Goal: Browse casually: Explore the website without a specific task or goal

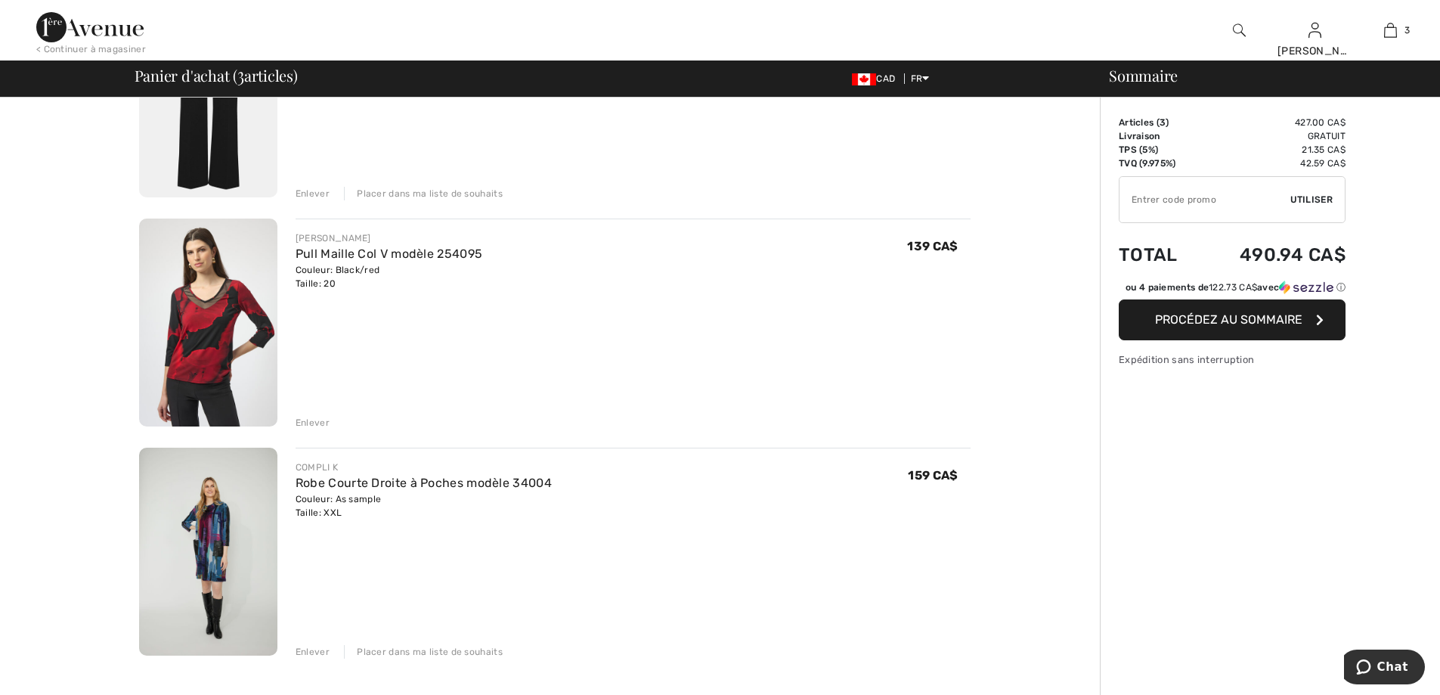
scroll to position [76, 0]
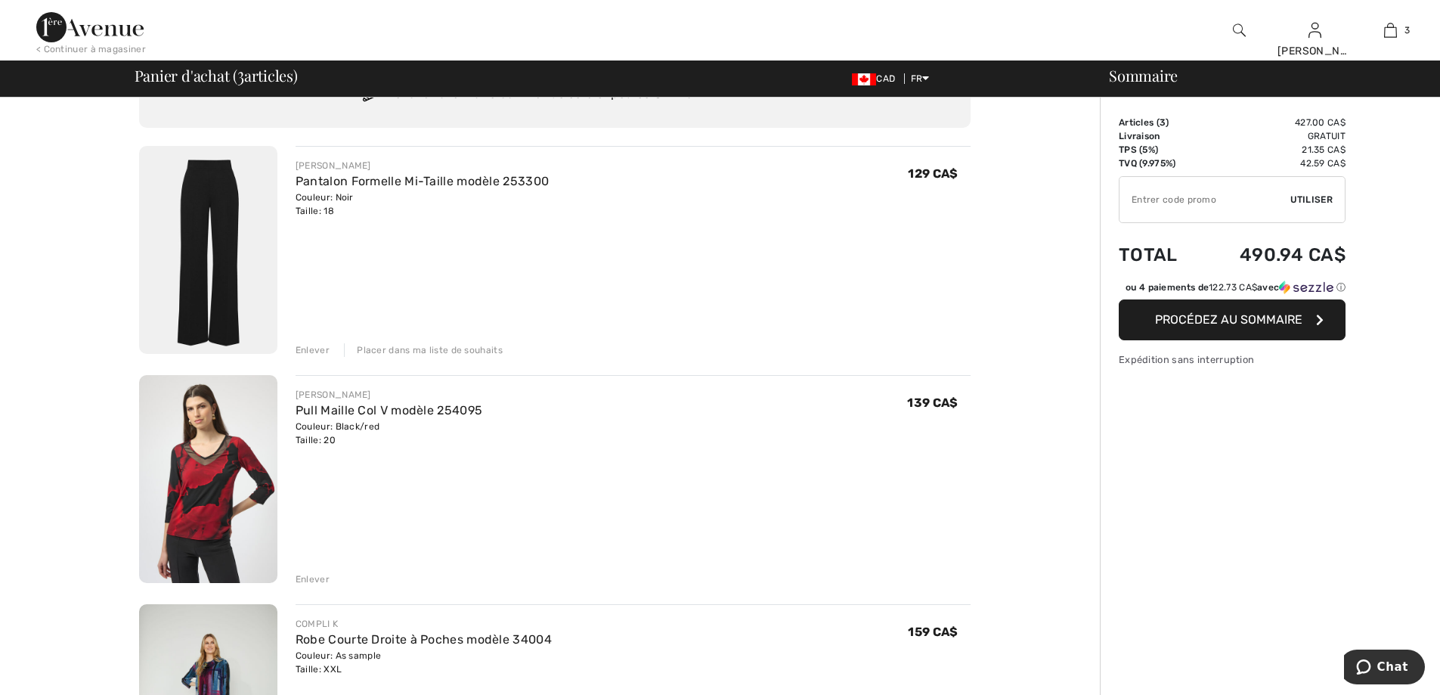
click at [426, 353] on div "Placer dans ma liste de souhaits" at bounding box center [423, 350] width 159 height 14
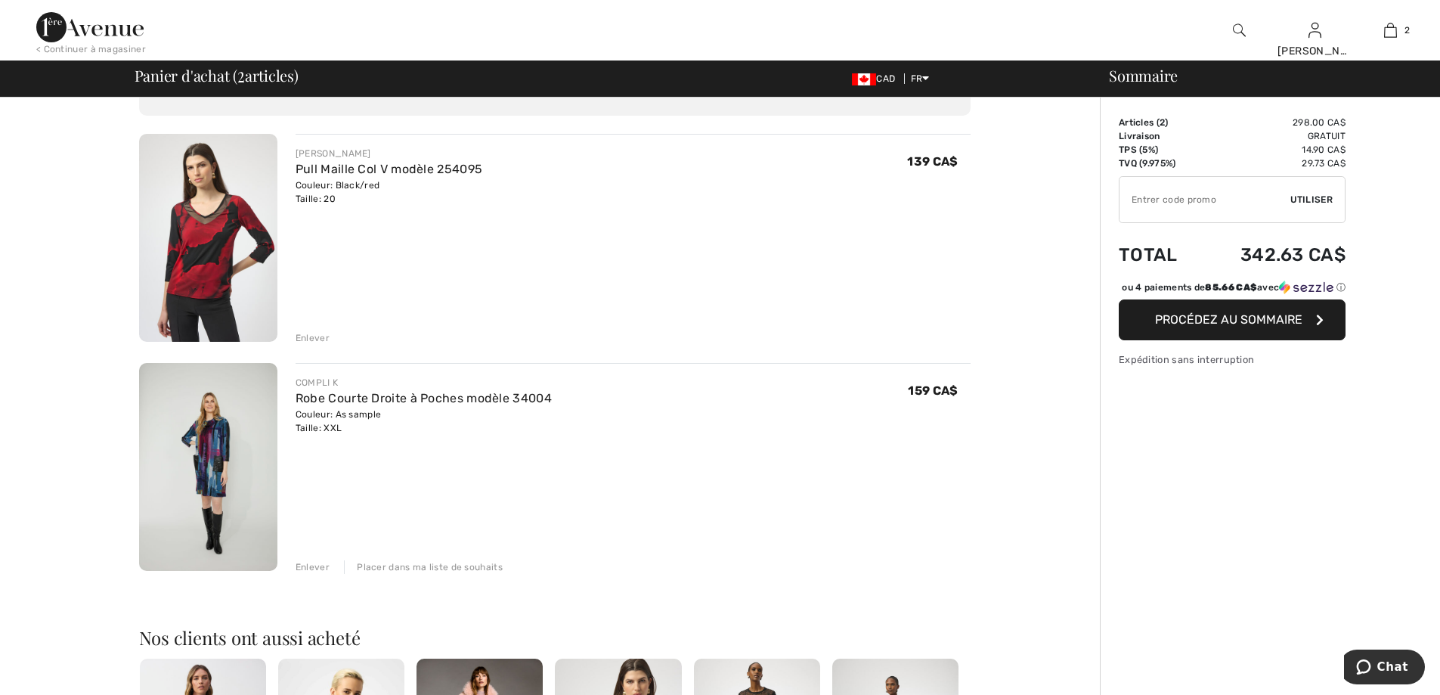
scroll to position [0, 0]
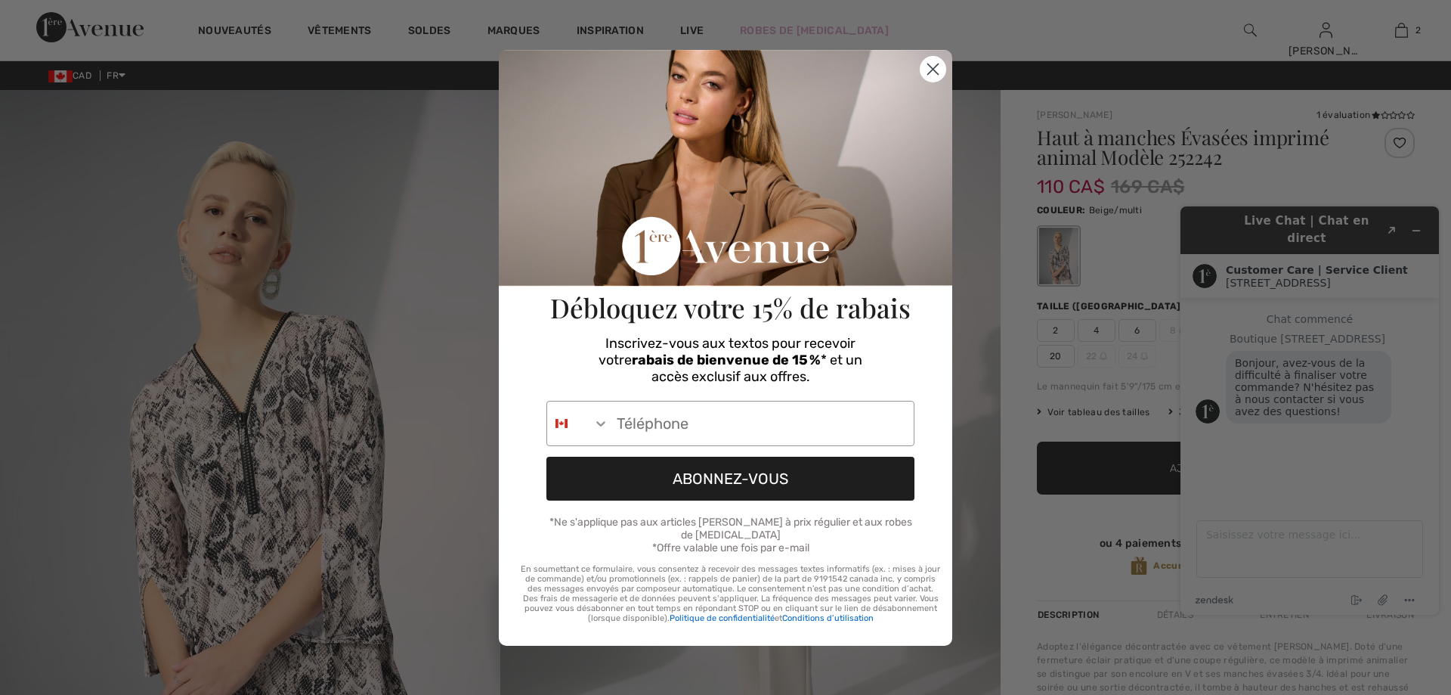
drag, startPoint x: 943, startPoint y: 71, endPoint x: 932, endPoint y: 79, distance: 13.6
click at [942, 73] on circle "Close dialog" at bounding box center [933, 68] width 25 height 25
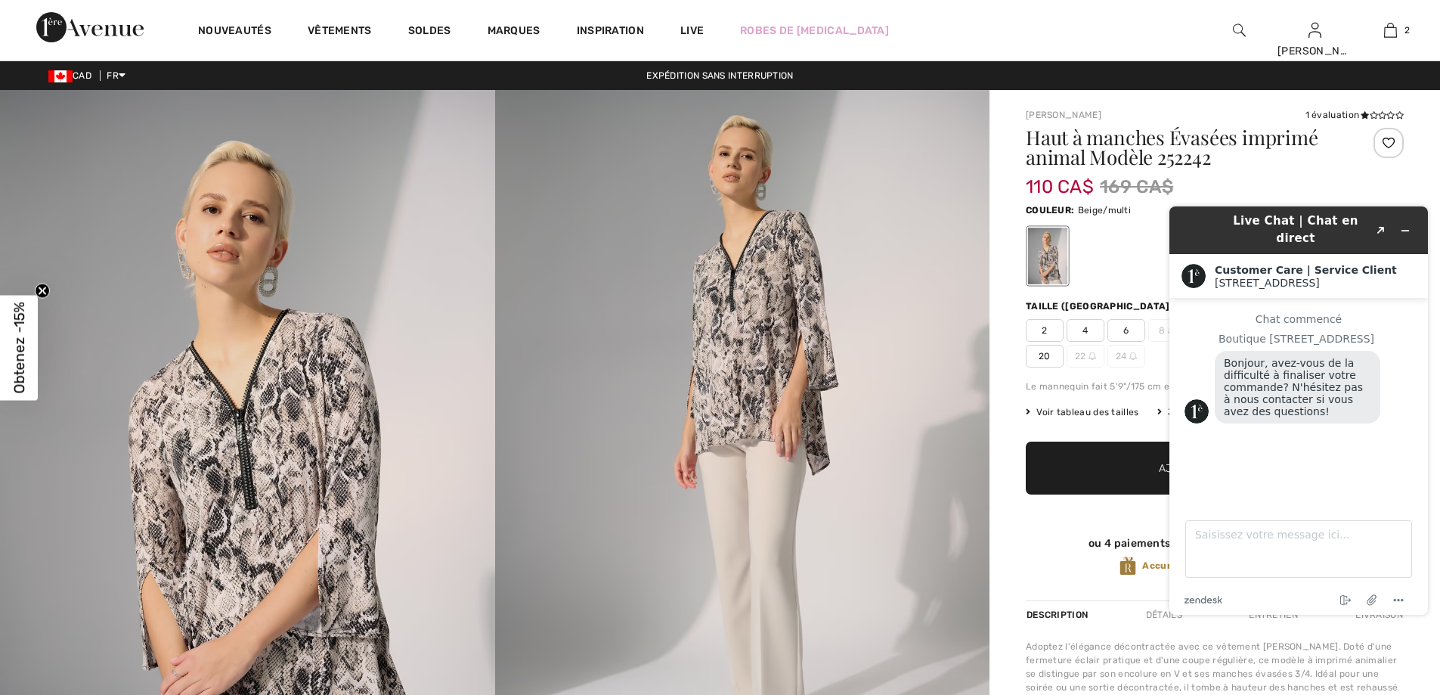
click at [258, 438] on img at bounding box center [247, 461] width 495 height 742
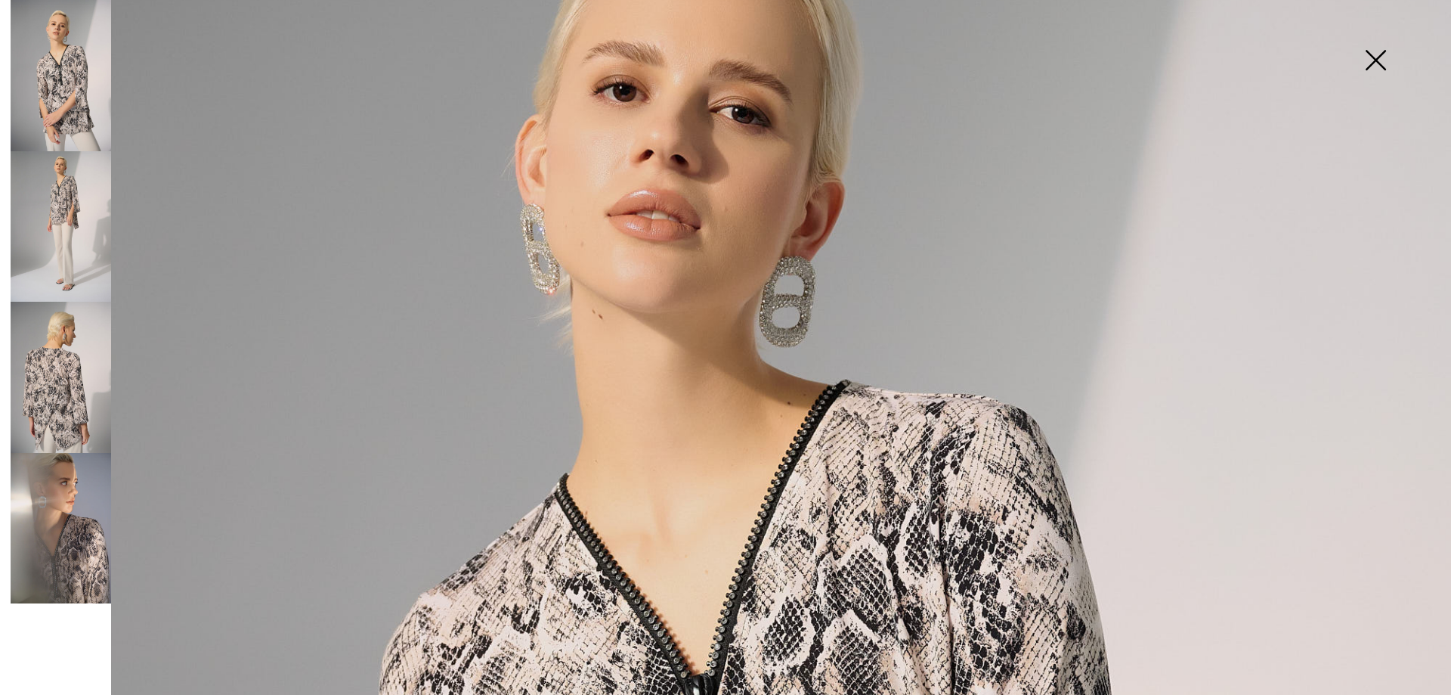
scroll to position [105, 0]
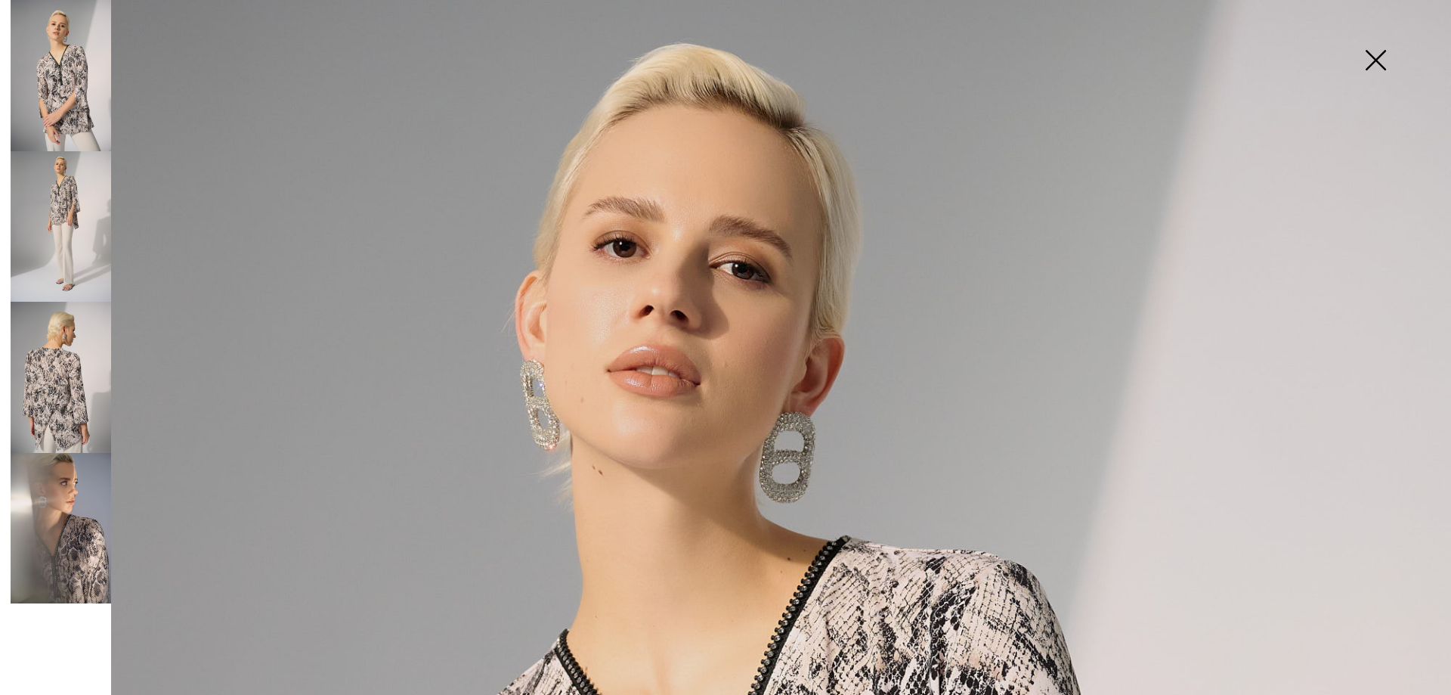
click at [60, 430] on img at bounding box center [61, 377] width 101 height 151
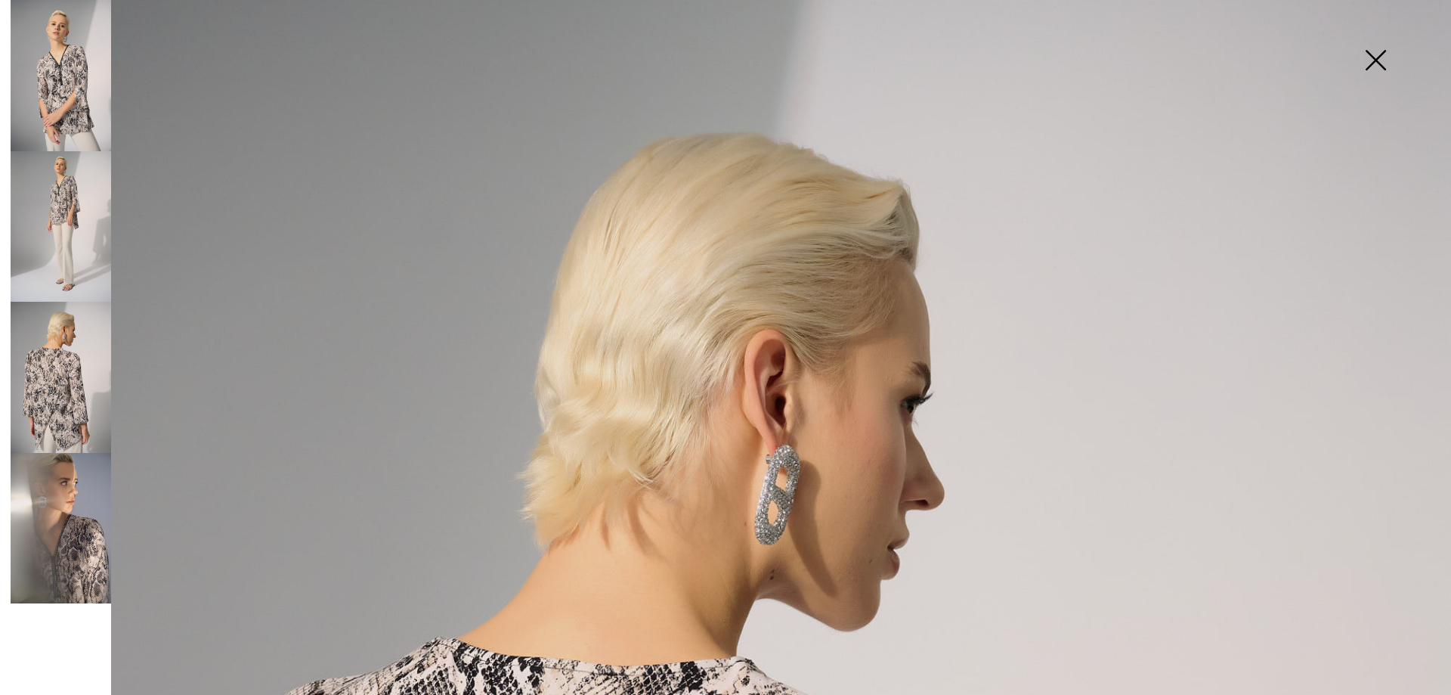
scroll to position [0, 0]
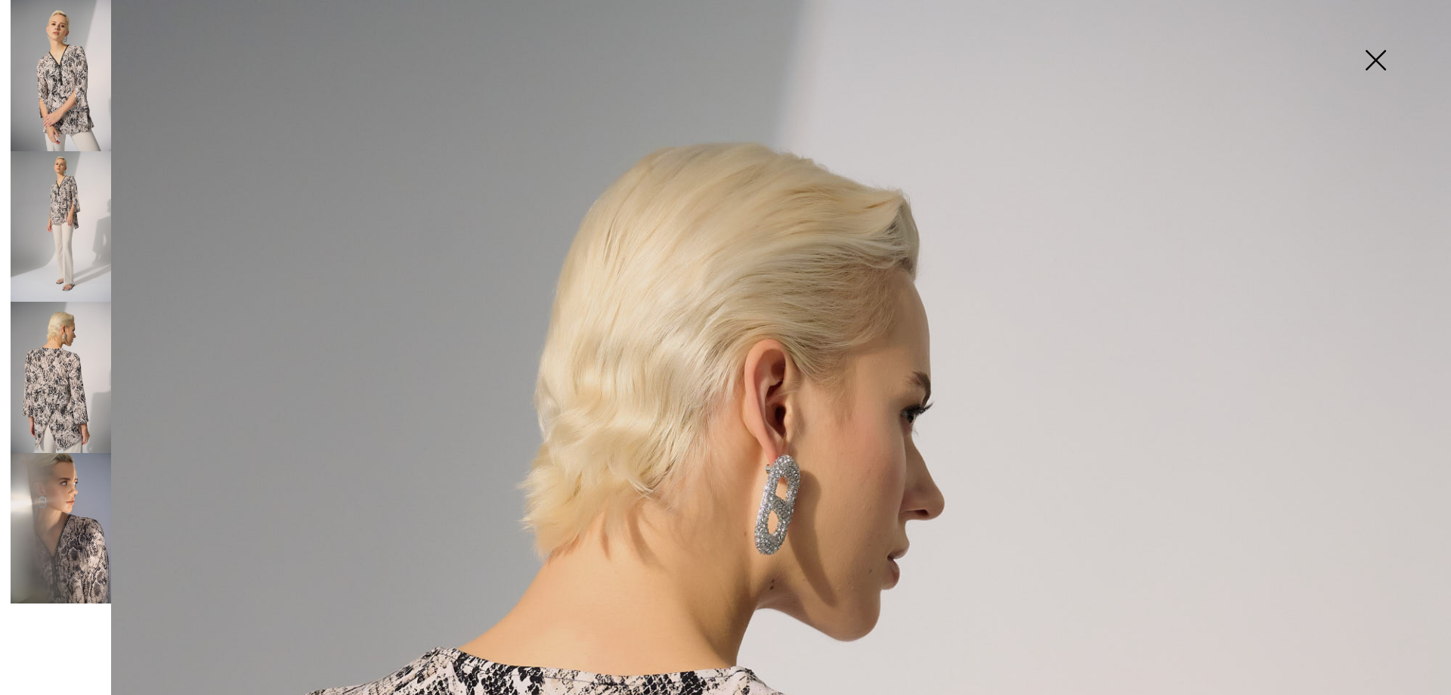
click at [79, 111] on img at bounding box center [61, 75] width 101 height 151
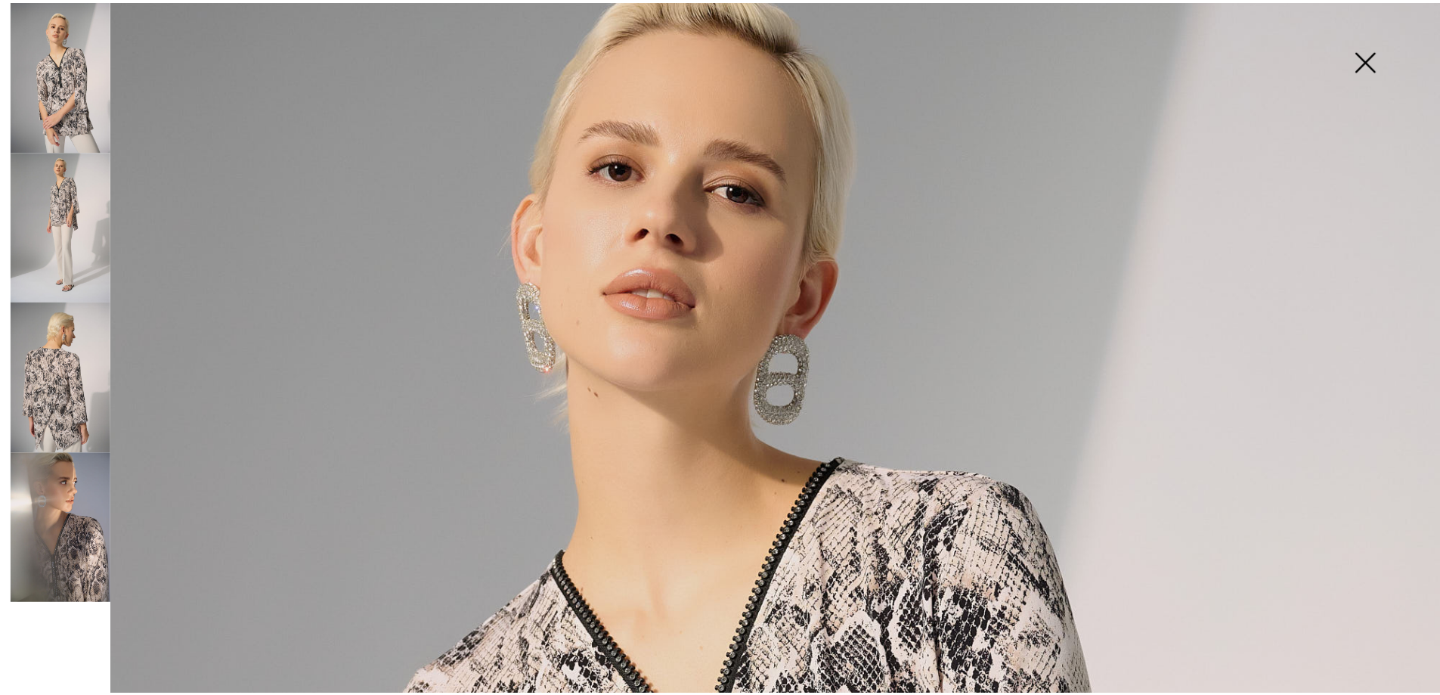
scroll to position [181, 0]
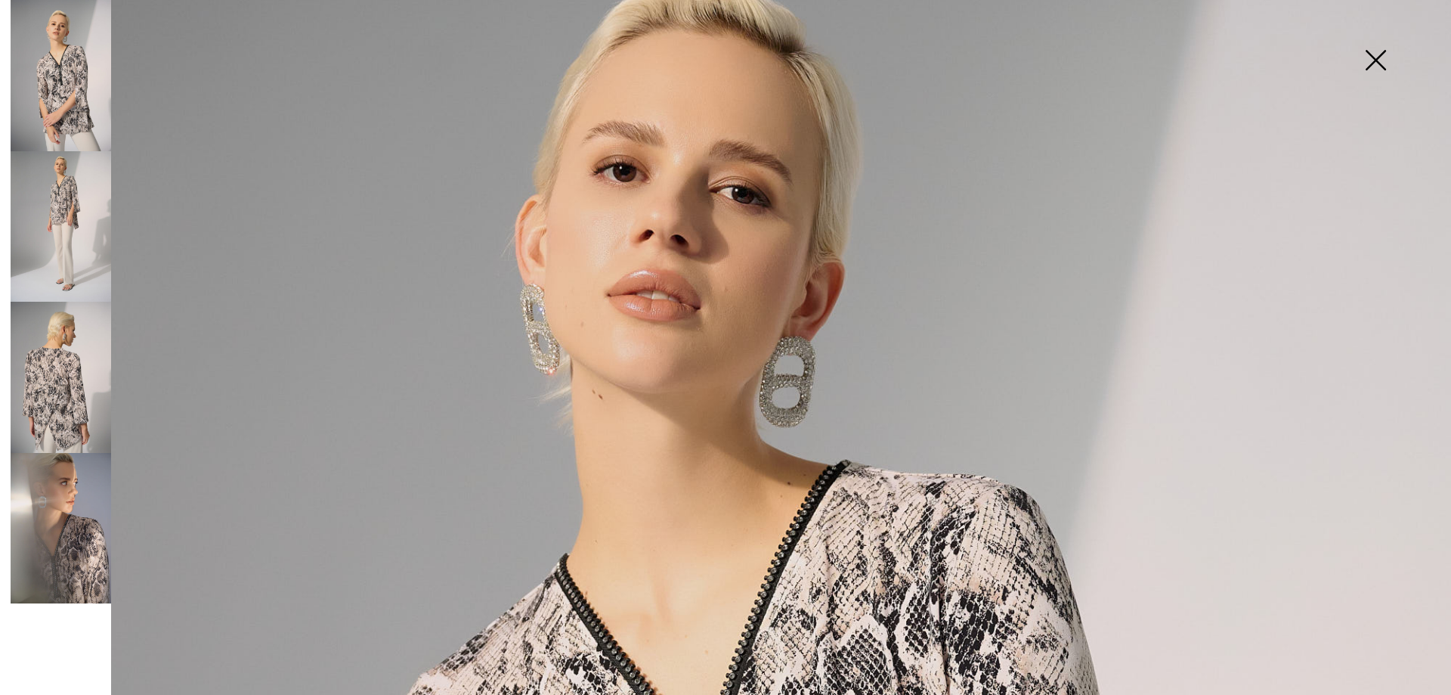
click at [1386, 66] on img at bounding box center [1376, 62] width 76 height 78
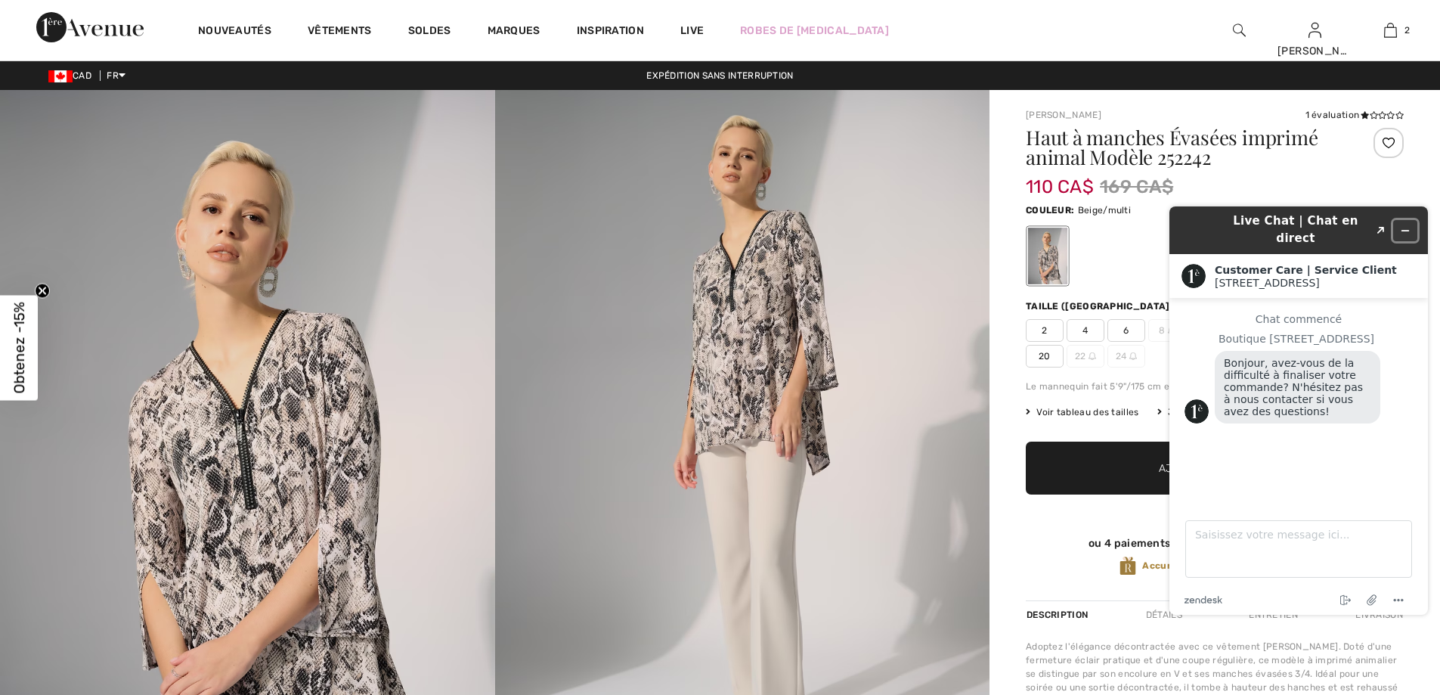
click at [1416, 224] on button "Réduire le widget" at bounding box center [1405, 230] width 24 height 21
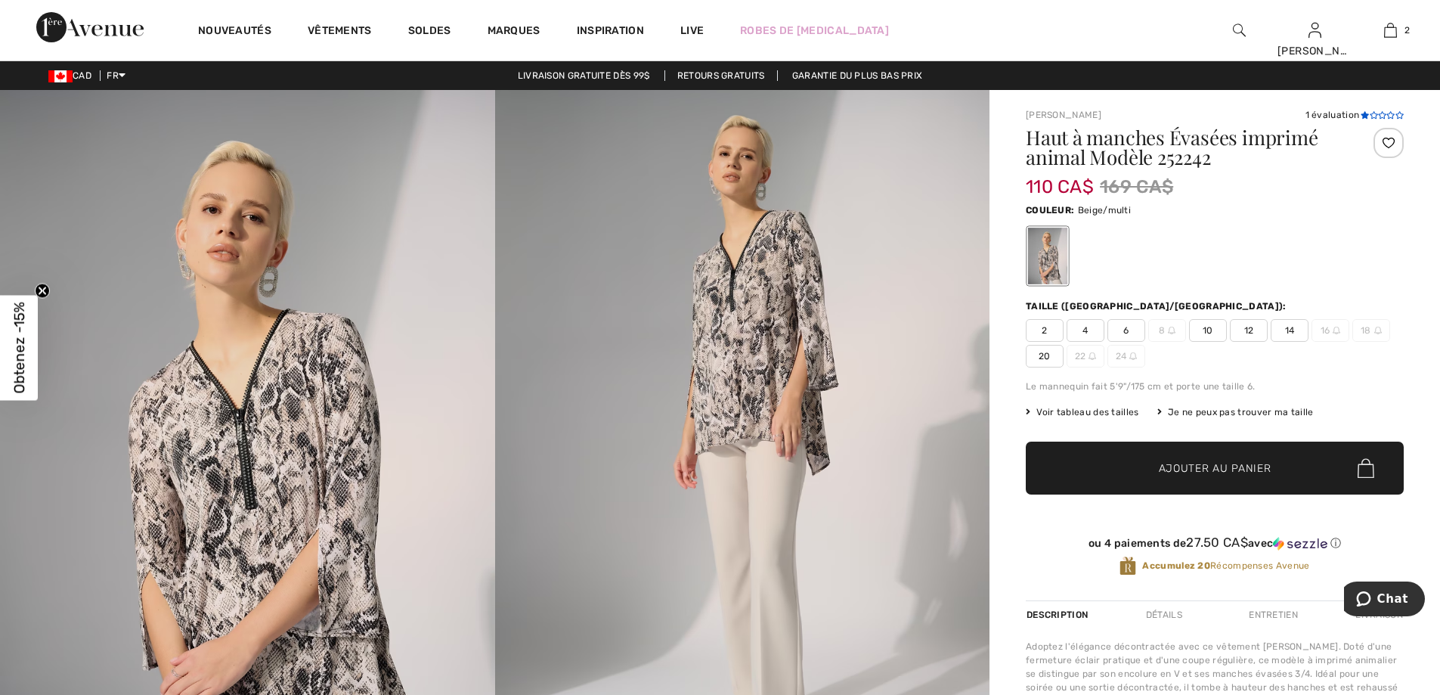
click at [1362, 117] on icon at bounding box center [1364, 115] width 8 height 8
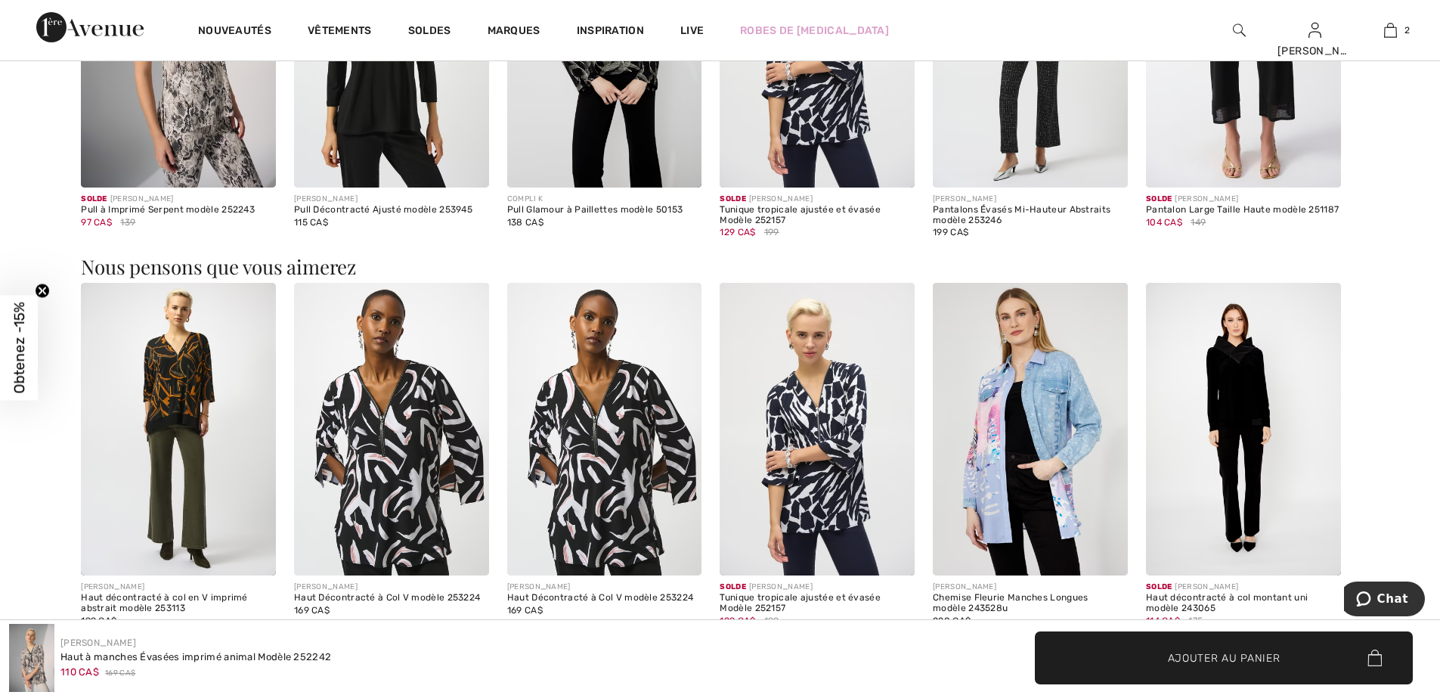
scroll to position [1531, 0]
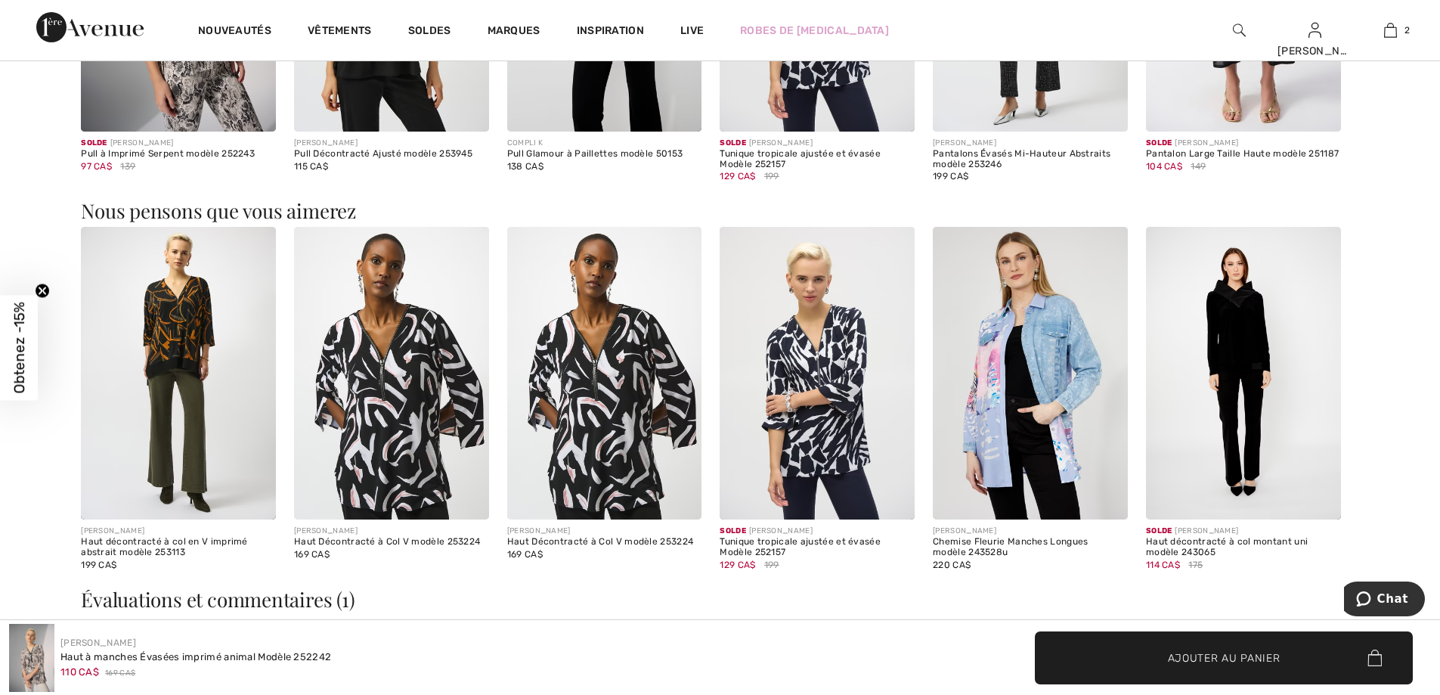
click at [182, 416] on img at bounding box center [178, 373] width 195 height 292
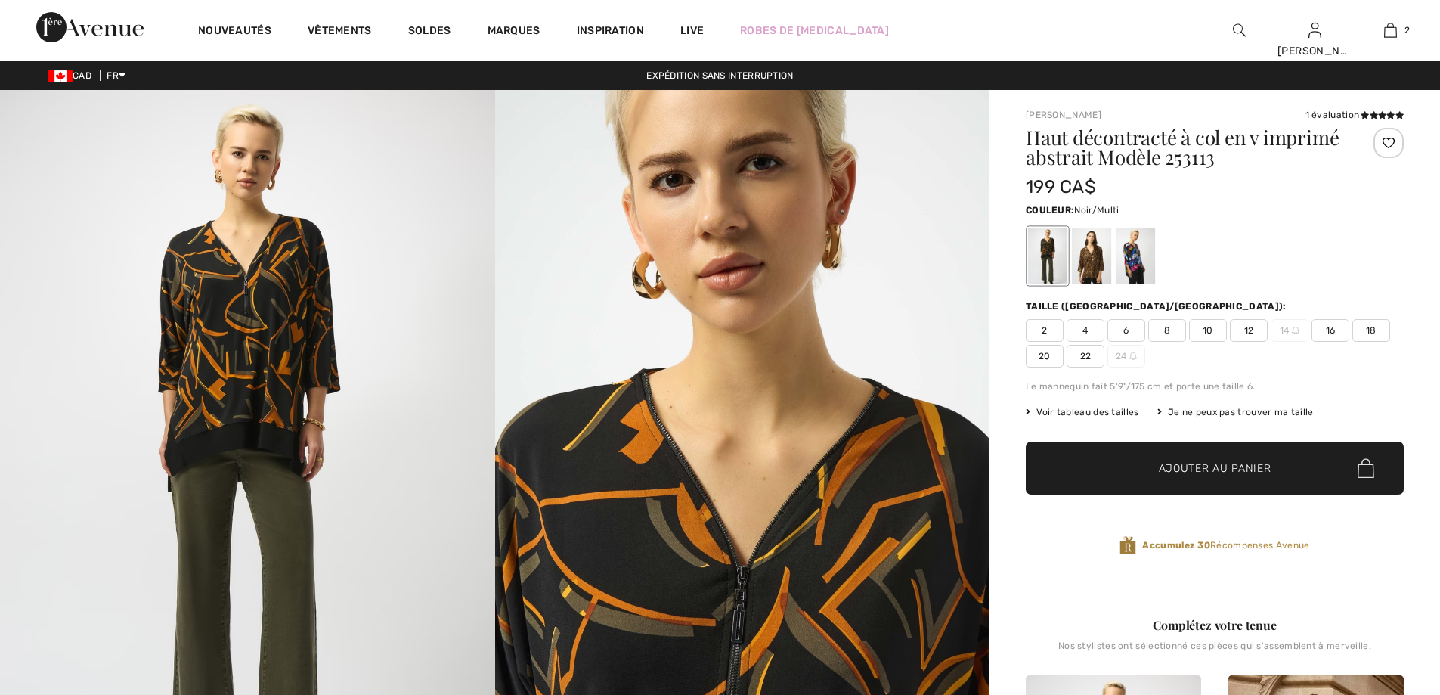
checkbox input "true"
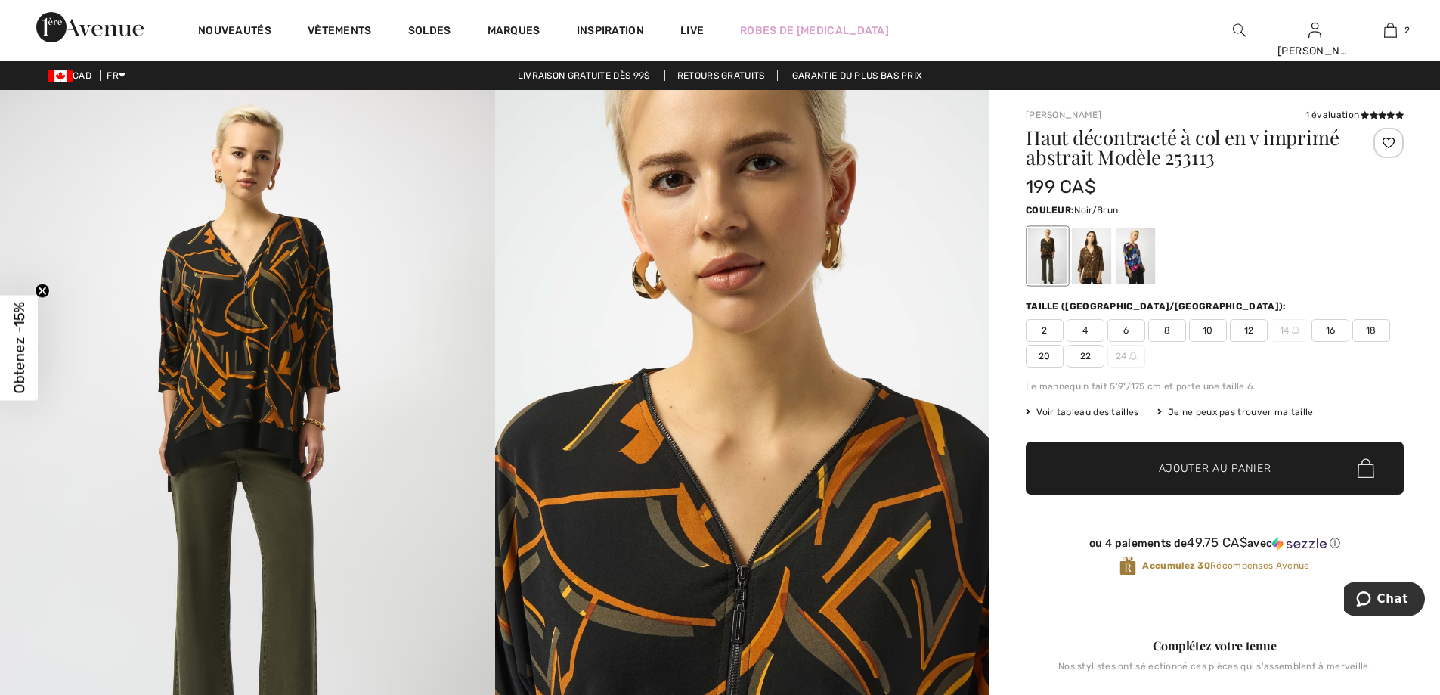
click at [1090, 270] on div at bounding box center [1091, 255] width 39 height 57
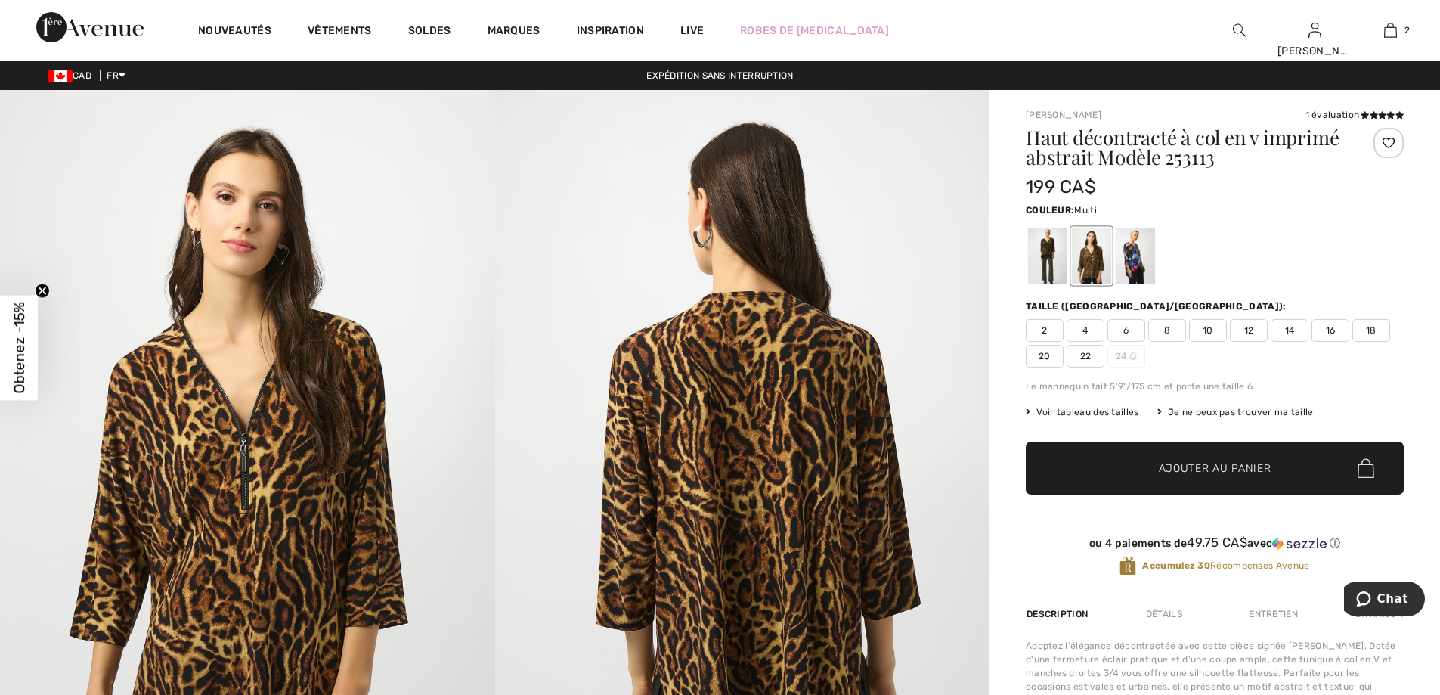
click at [1128, 275] on div at bounding box center [1135, 255] width 39 height 57
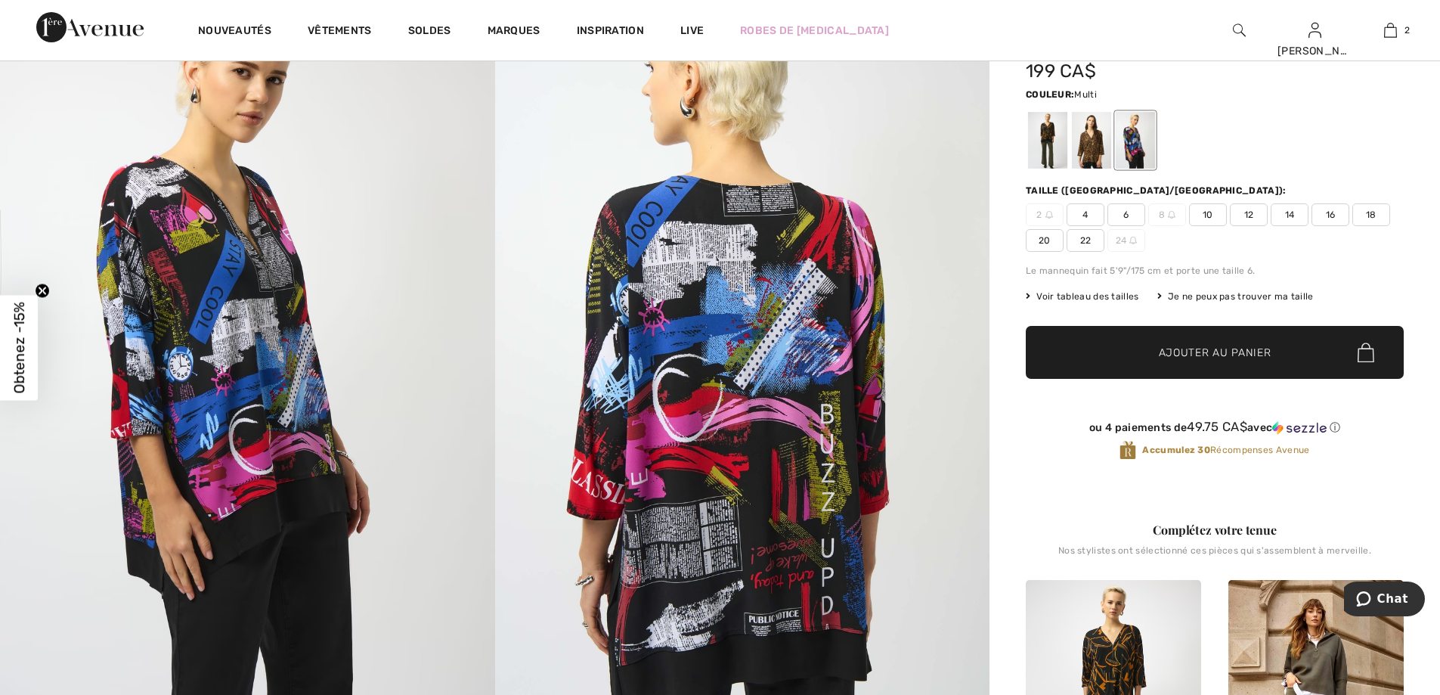
scroll to position [76, 0]
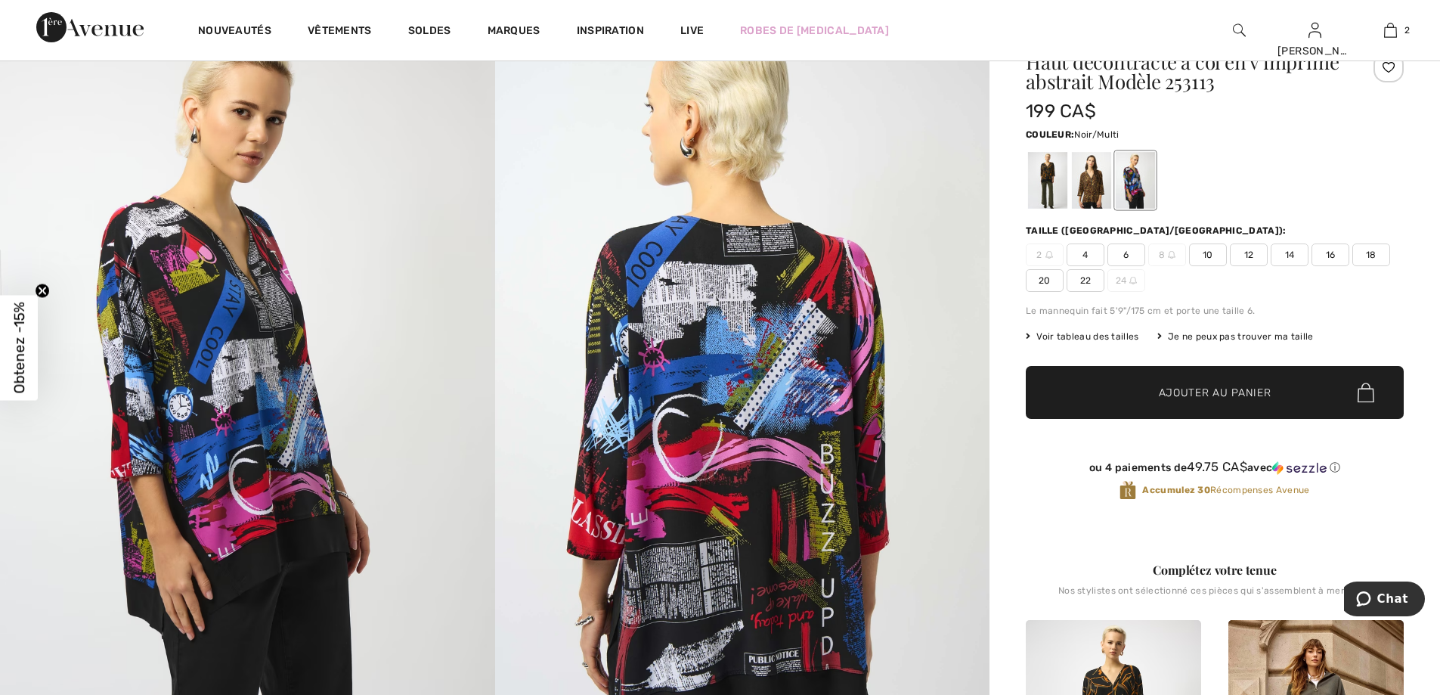
click at [1043, 200] on div at bounding box center [1047, 180] width 39 height 57
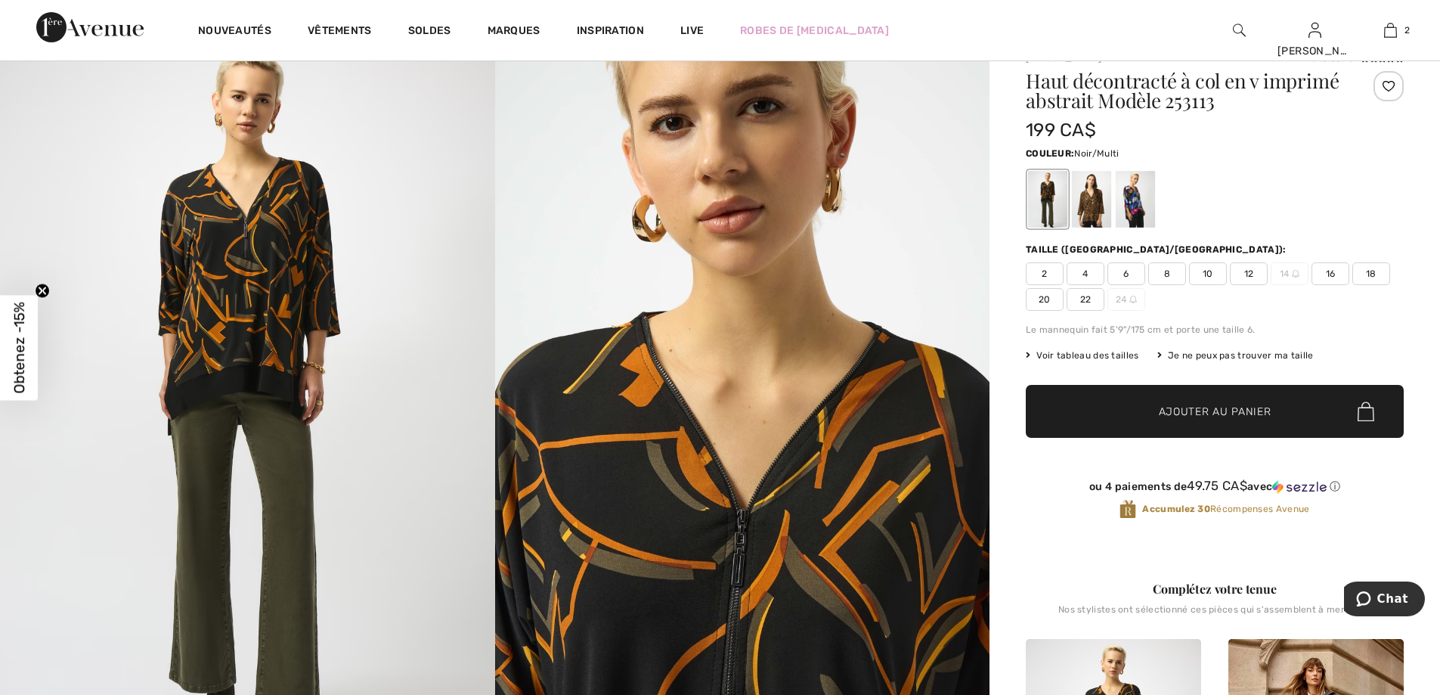
scroll to position [0, 0]
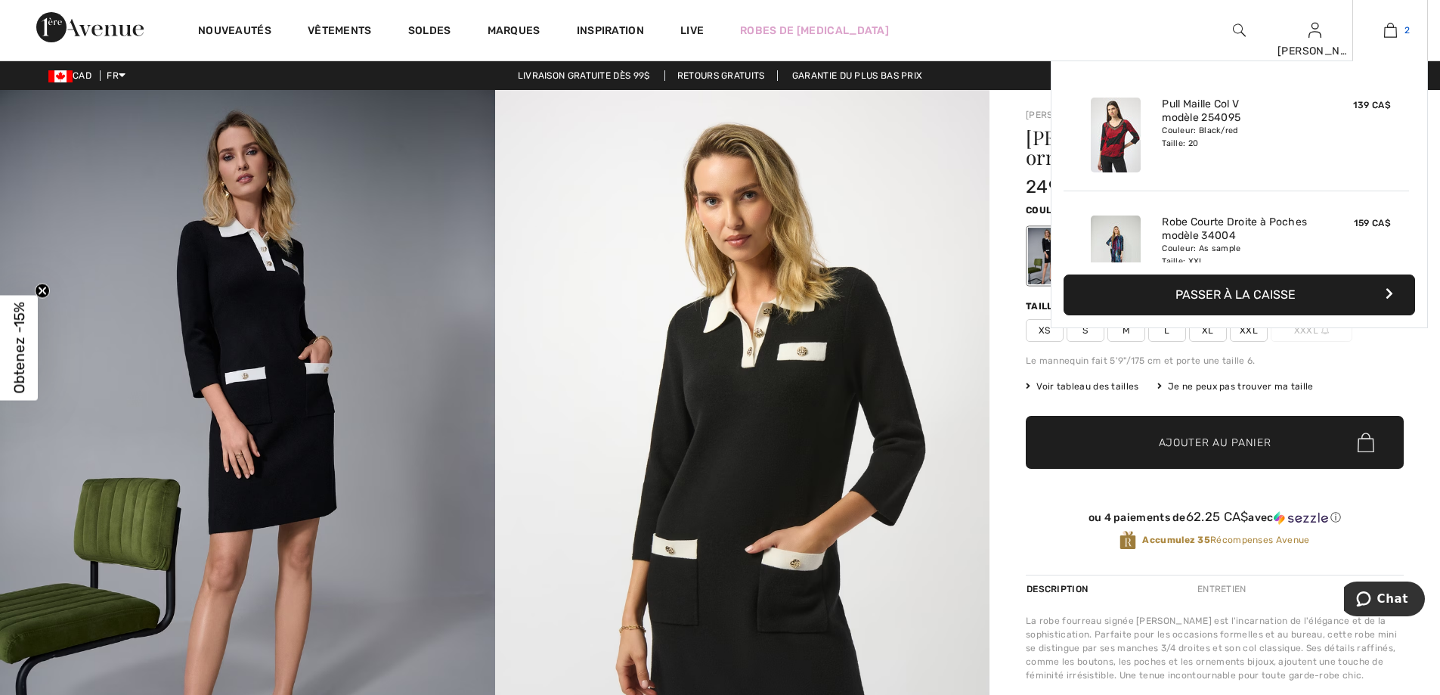
click at [1396, 34] on img at bounding box center [1390, 30] width 13 height 18
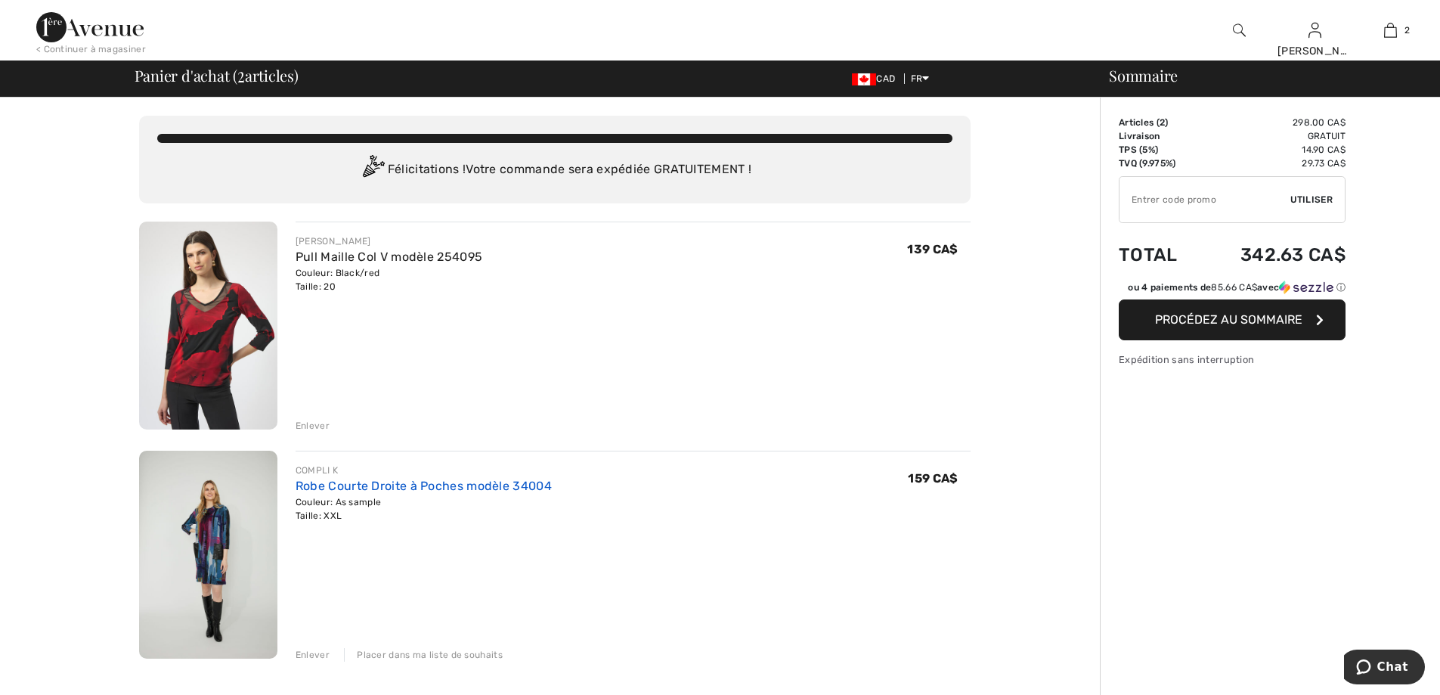
click at [354, 491] on link "Robe Courte Droite à Poches modèle 34004" at bounding box center [424, 485] width 256 height 14
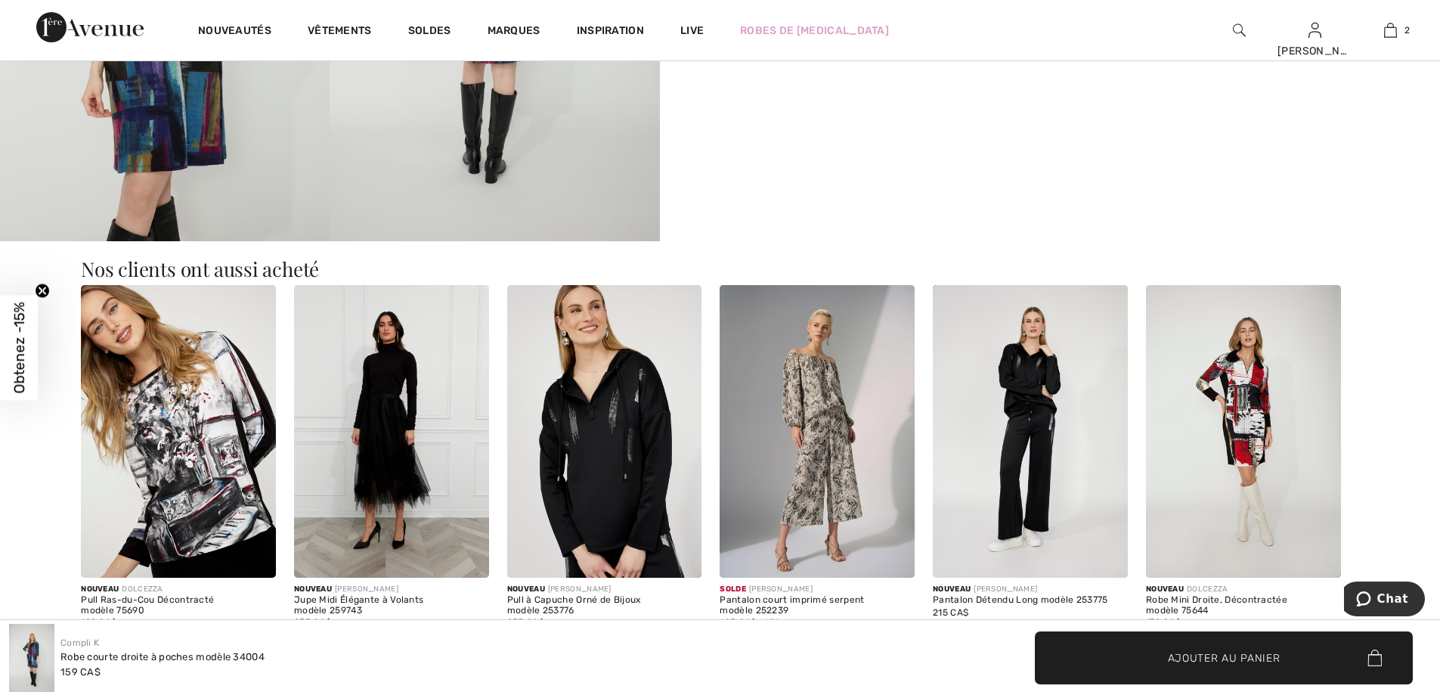
scroll to position [1134, 0]
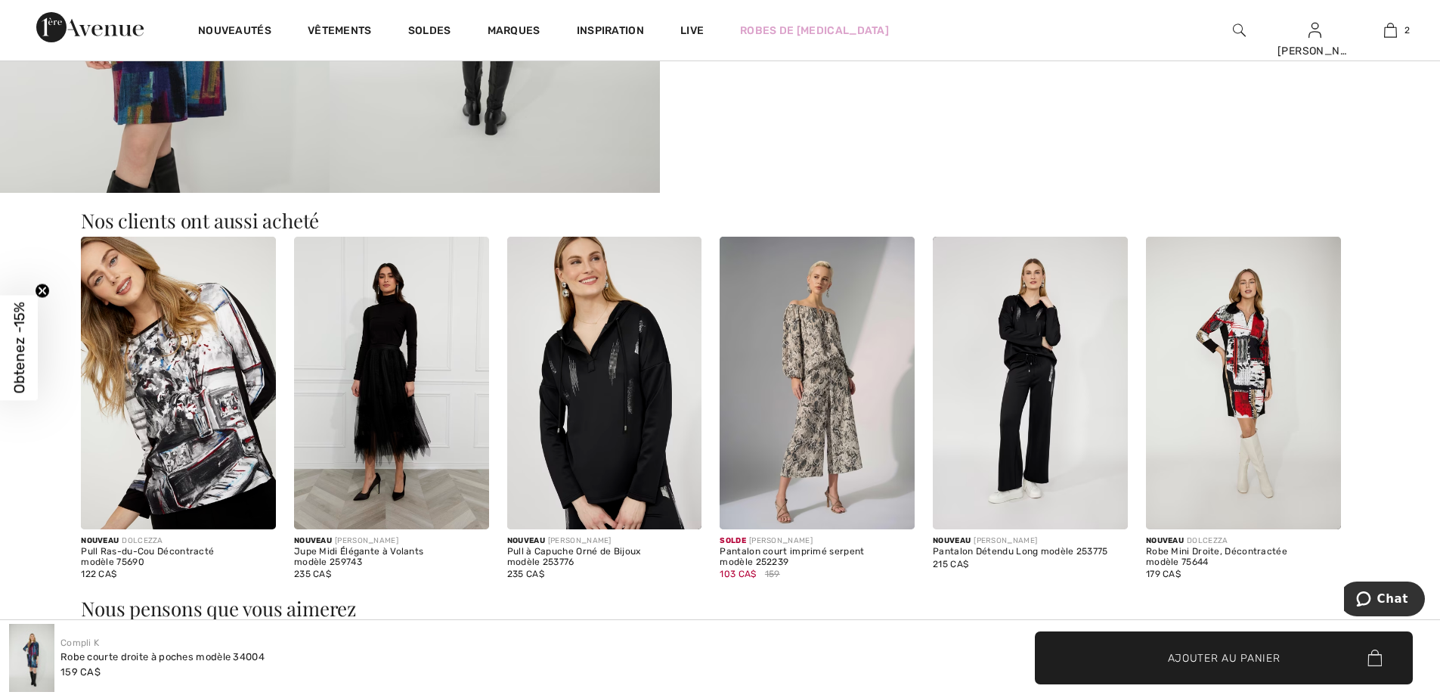
click at [1247, 394] on img at bounding box center [1243, 383] width 195 height 292
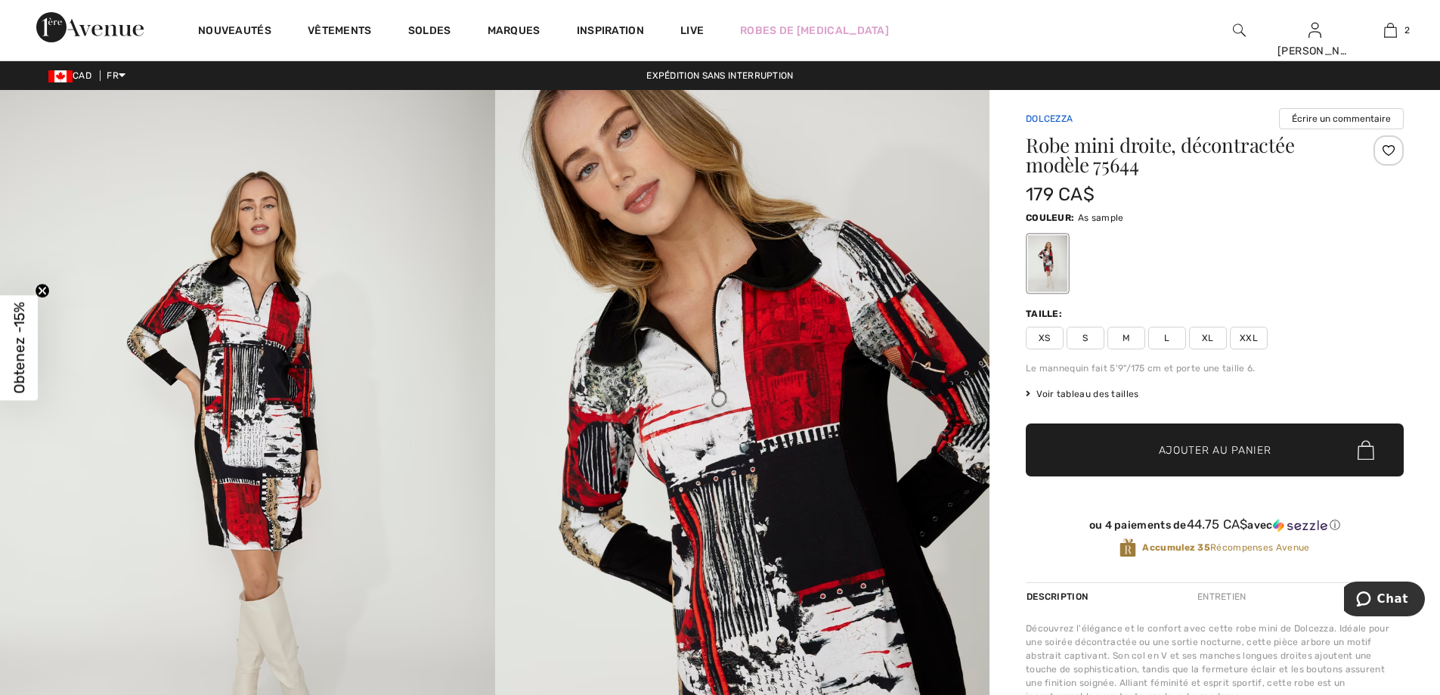
click at [1051, 117] on link "Dolcezza" at bounding box center [1049, 118] width 47 height 11
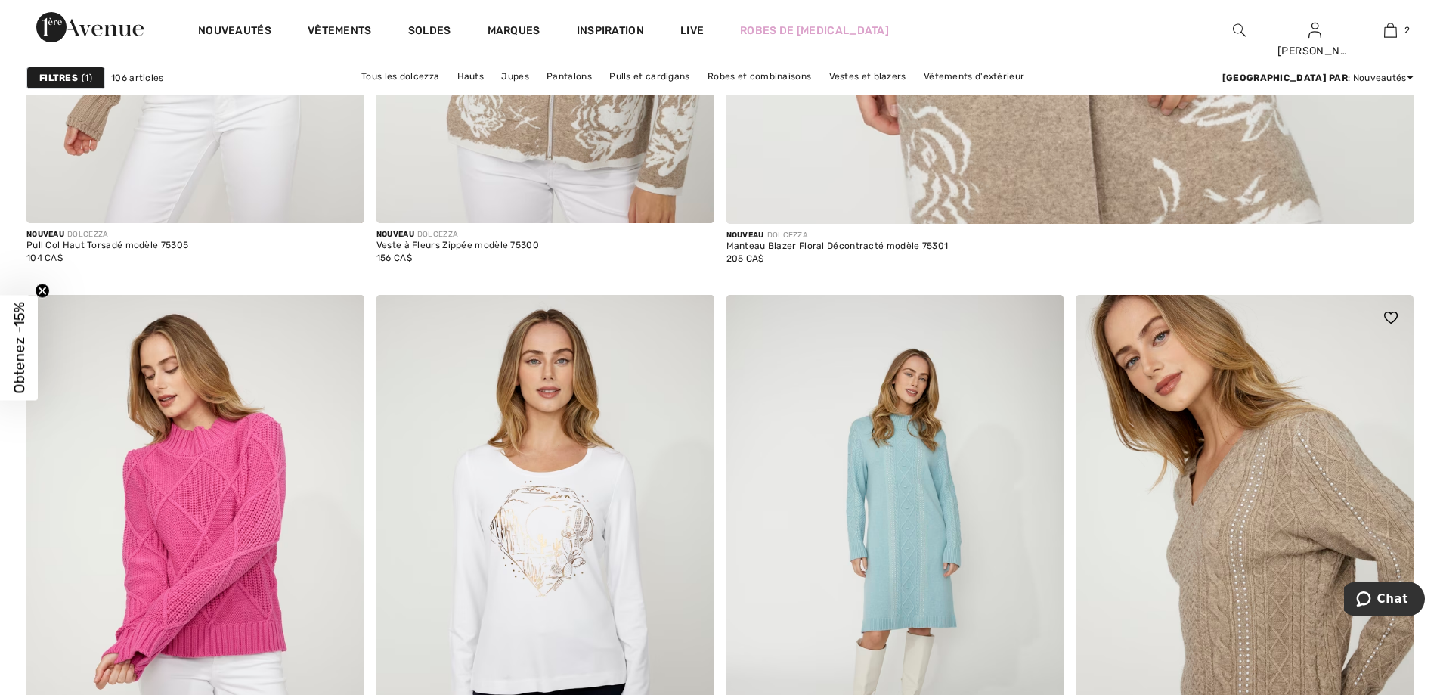
scroll to position [1738, 0]
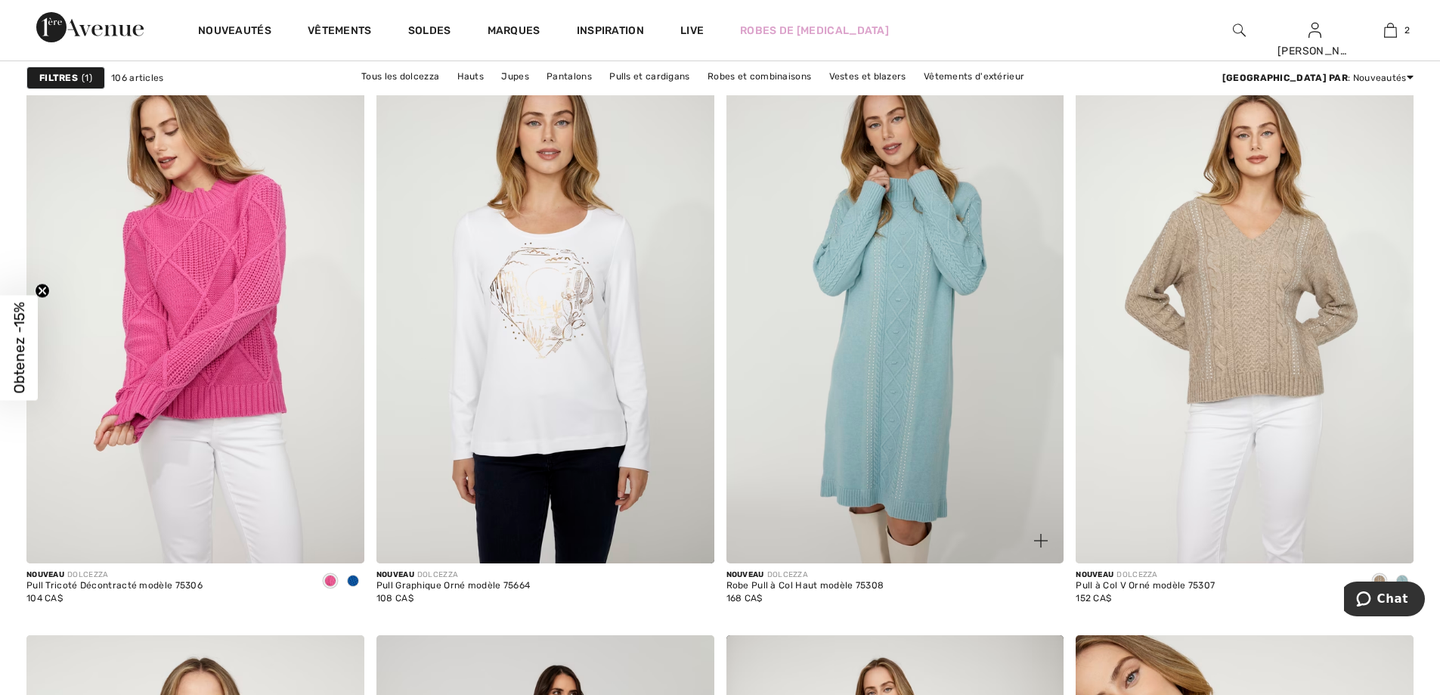
click at [939, 379] on img at bounding box center [895, 310] width 338 height 506
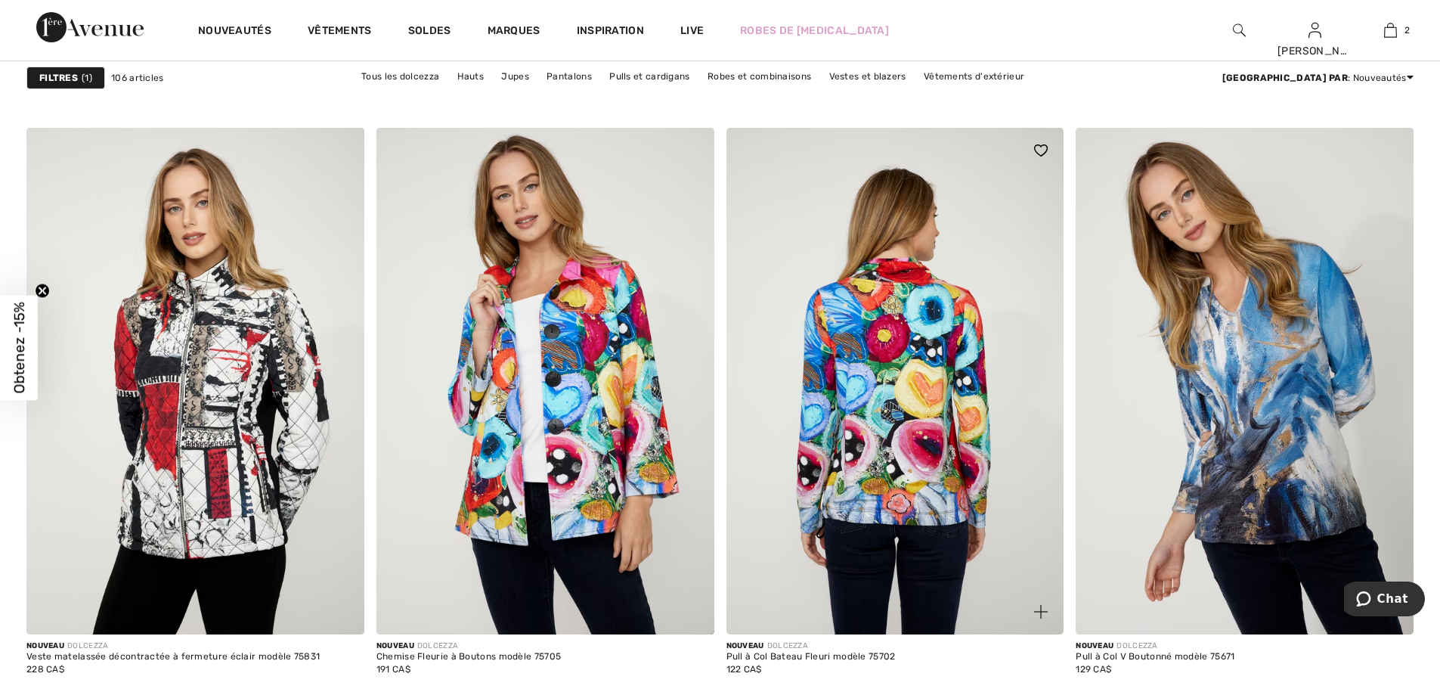
scroll to position [4232, 0]
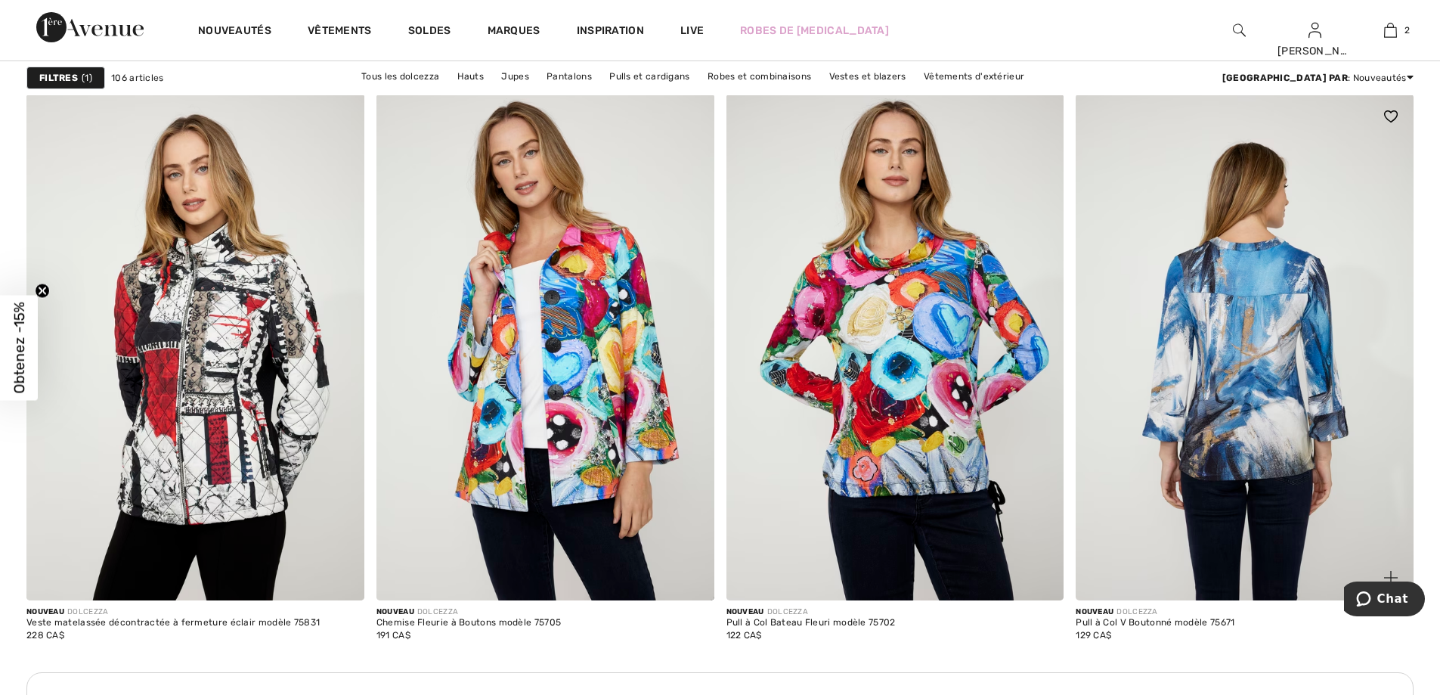
click at [1284, 449] on img at bounding box center [1244, 347] width 338 height 506
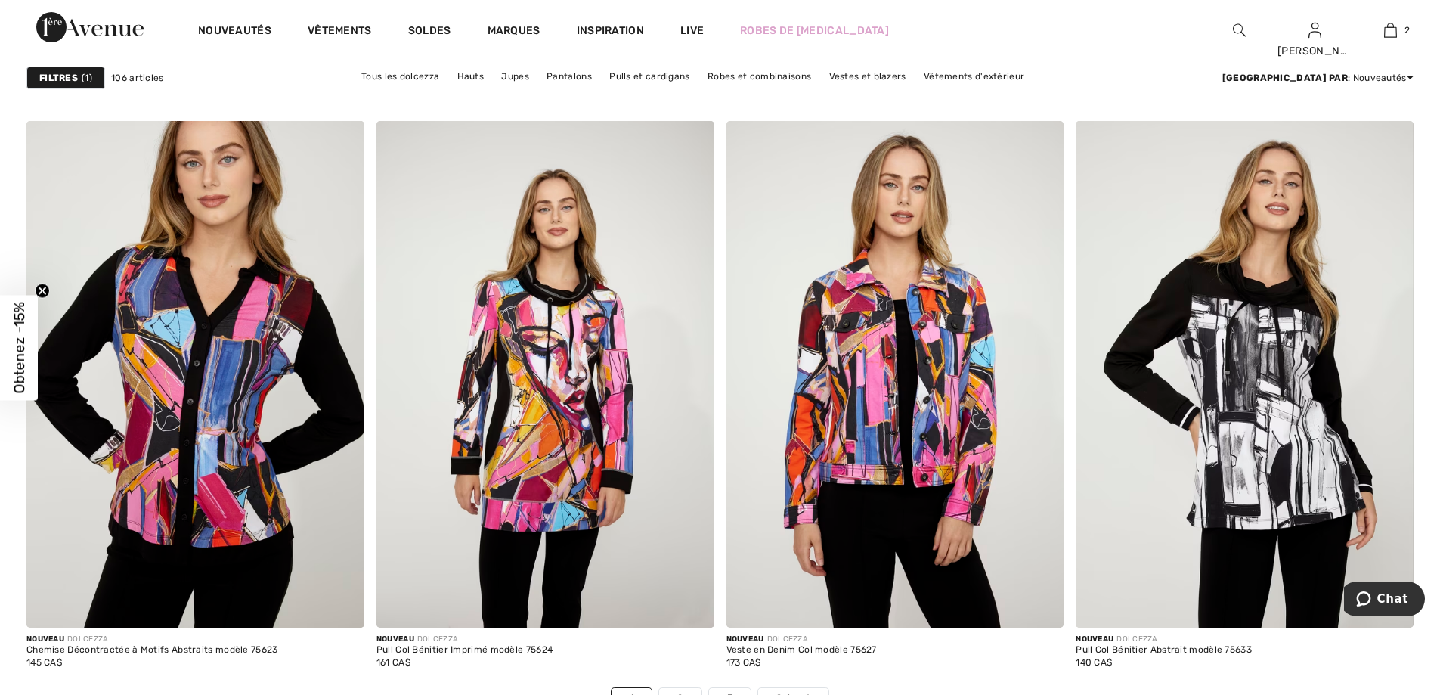
scroll to position [8767, 0]
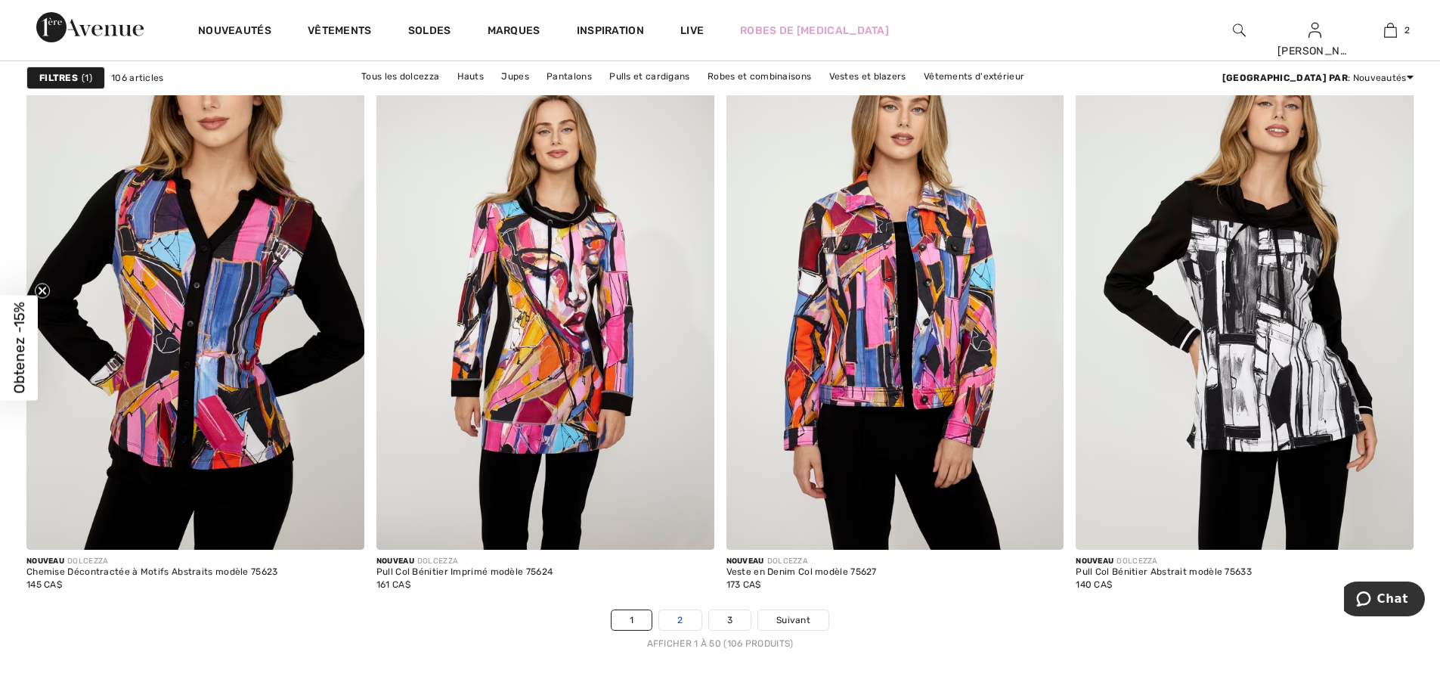
click at [682, 620] on link "2" at bounding box center [680, 620] width 42 height 20
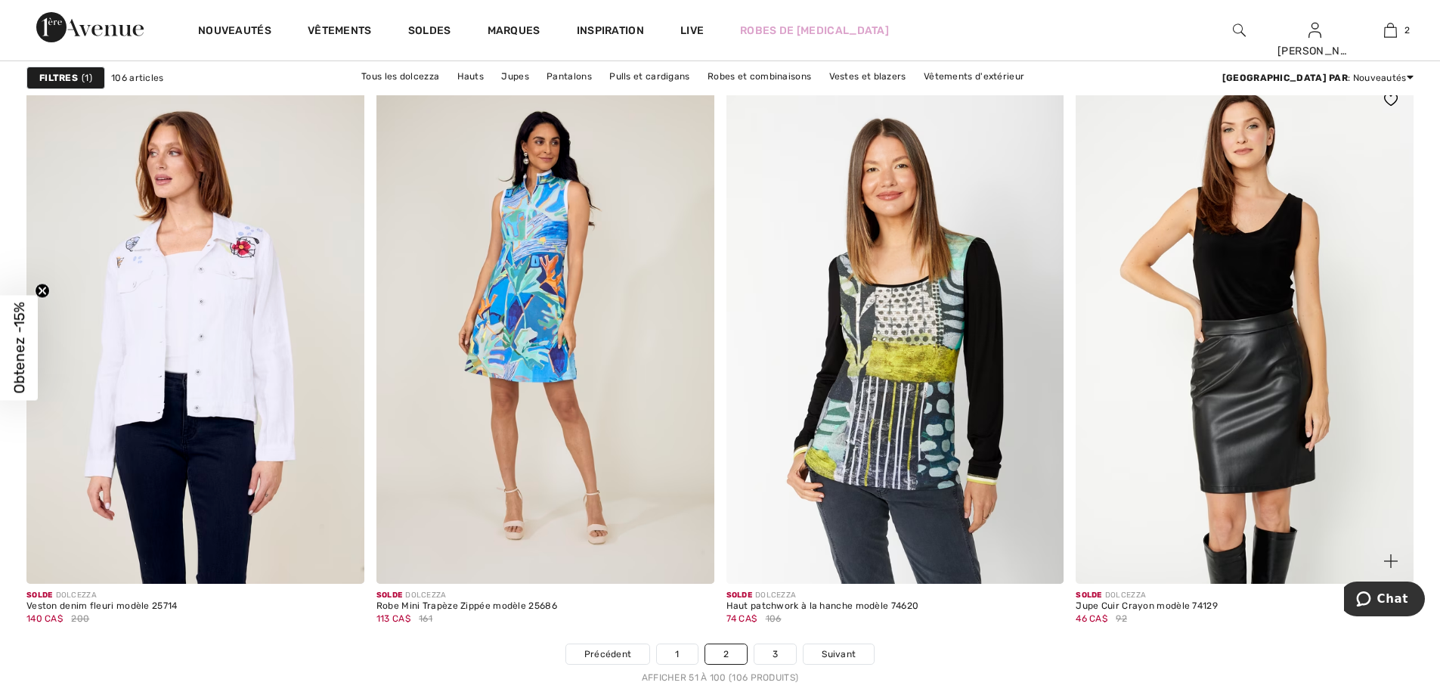
scroll to position [8767, 0]
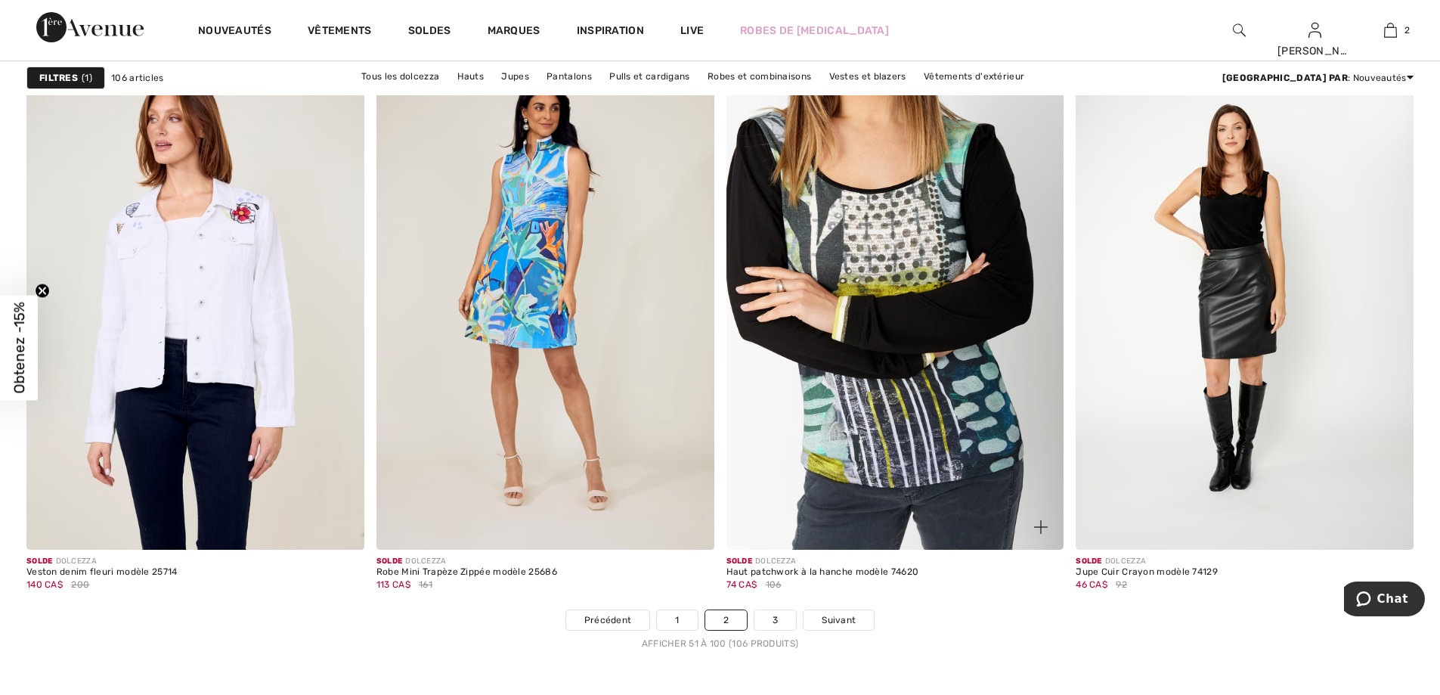
click at [932, 442] on img at bounding box center [895, 296] width 338 height 506
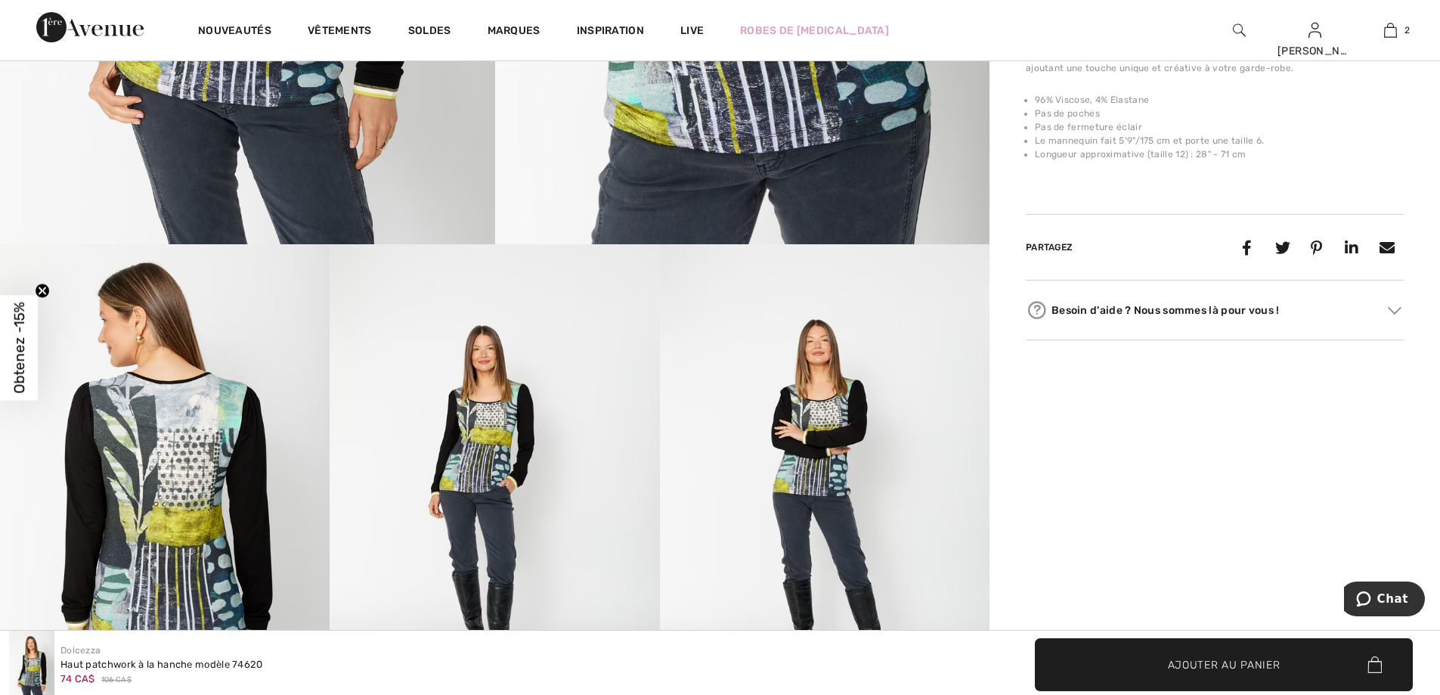
scroll to position [302, 0]
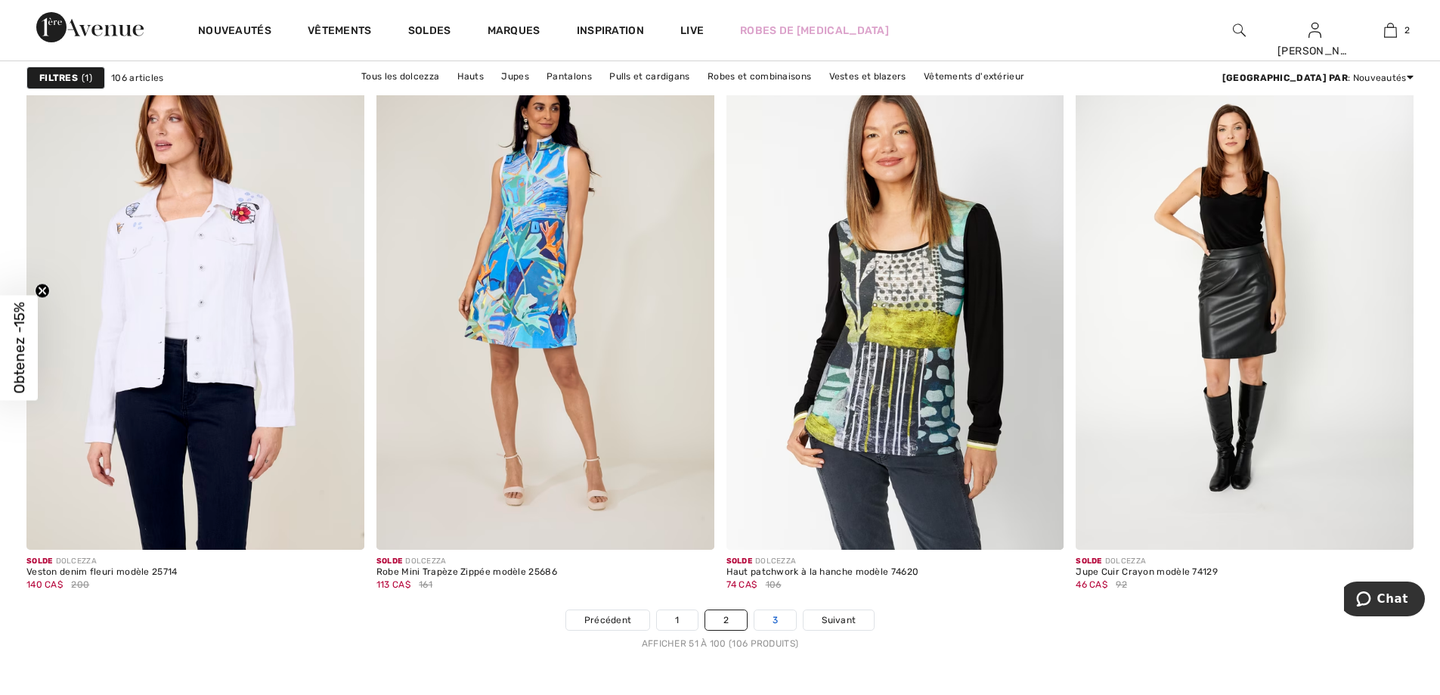
click at [771, 623] on link "3" at bounding box center [775, 620] width 42 height 20
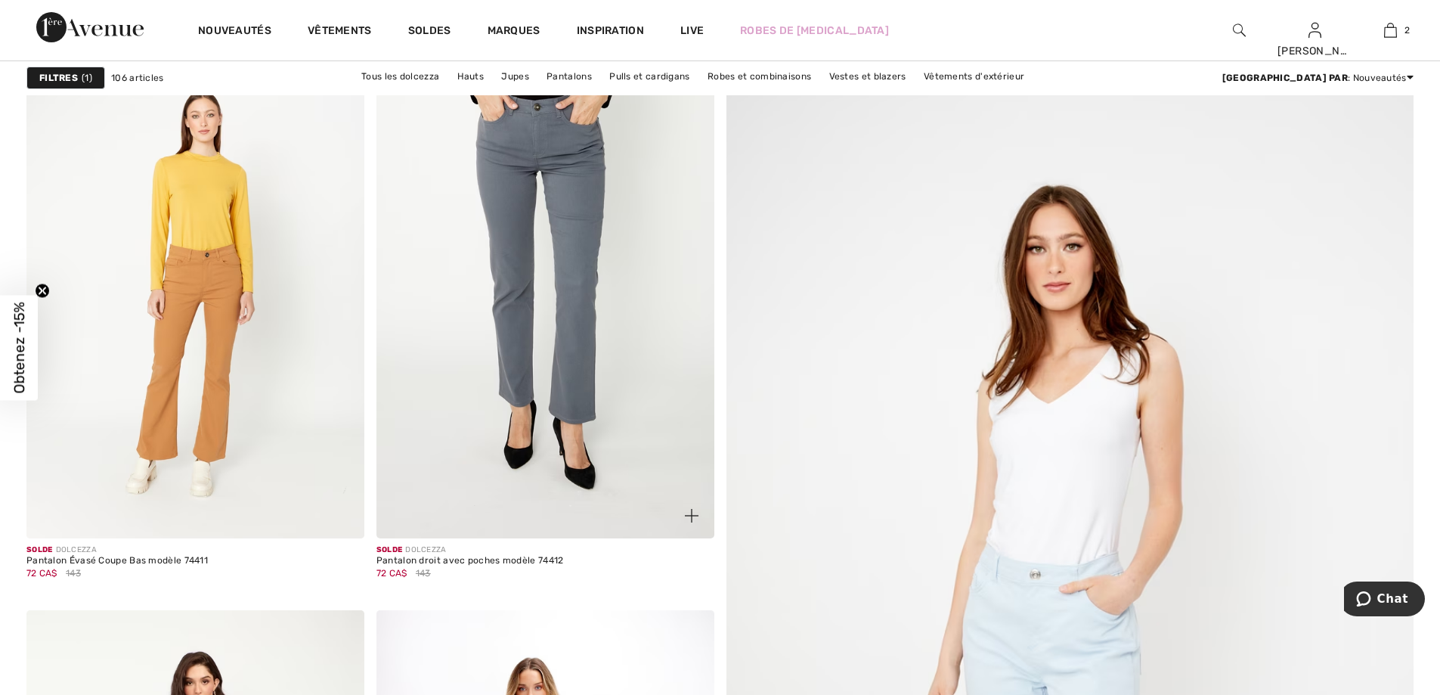
scroll to position [605, 0]
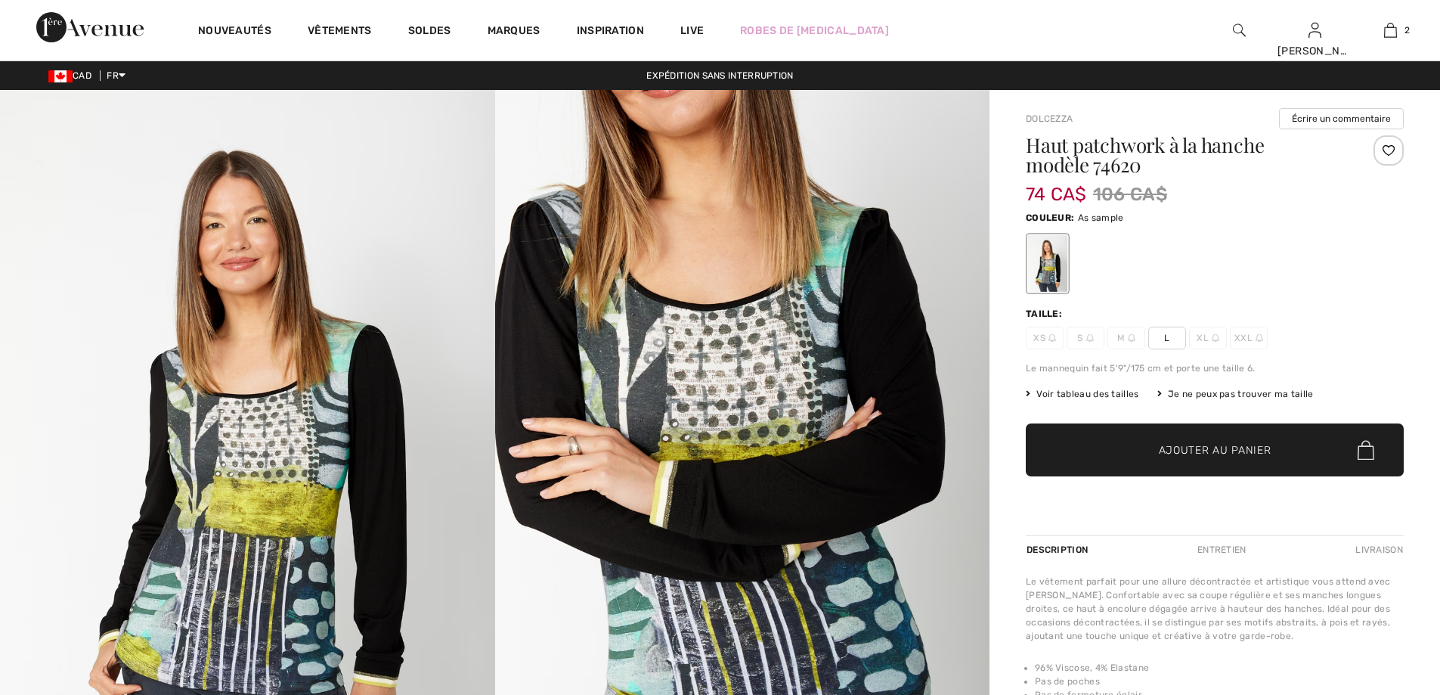
checkbox input "true"
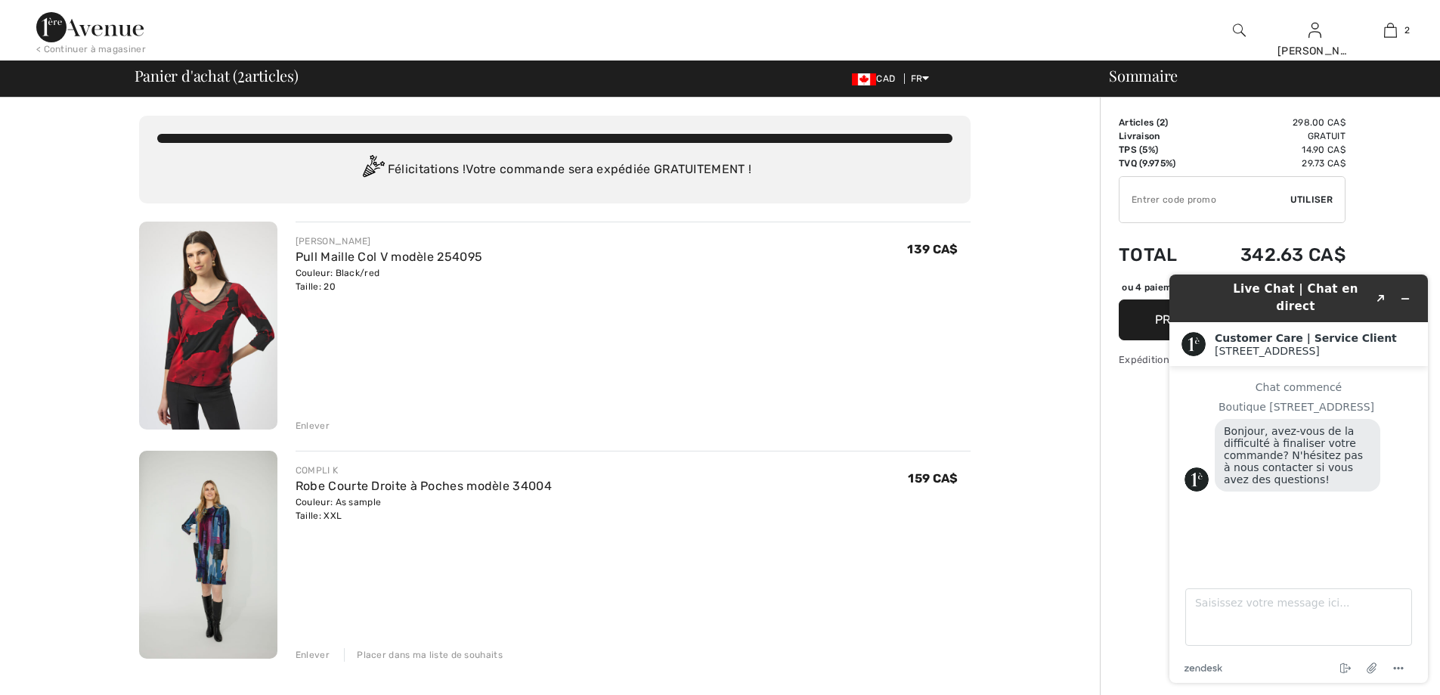
click at [311, 425] on div "Enlever" at bounding box center [313, 426] width 34 height 14
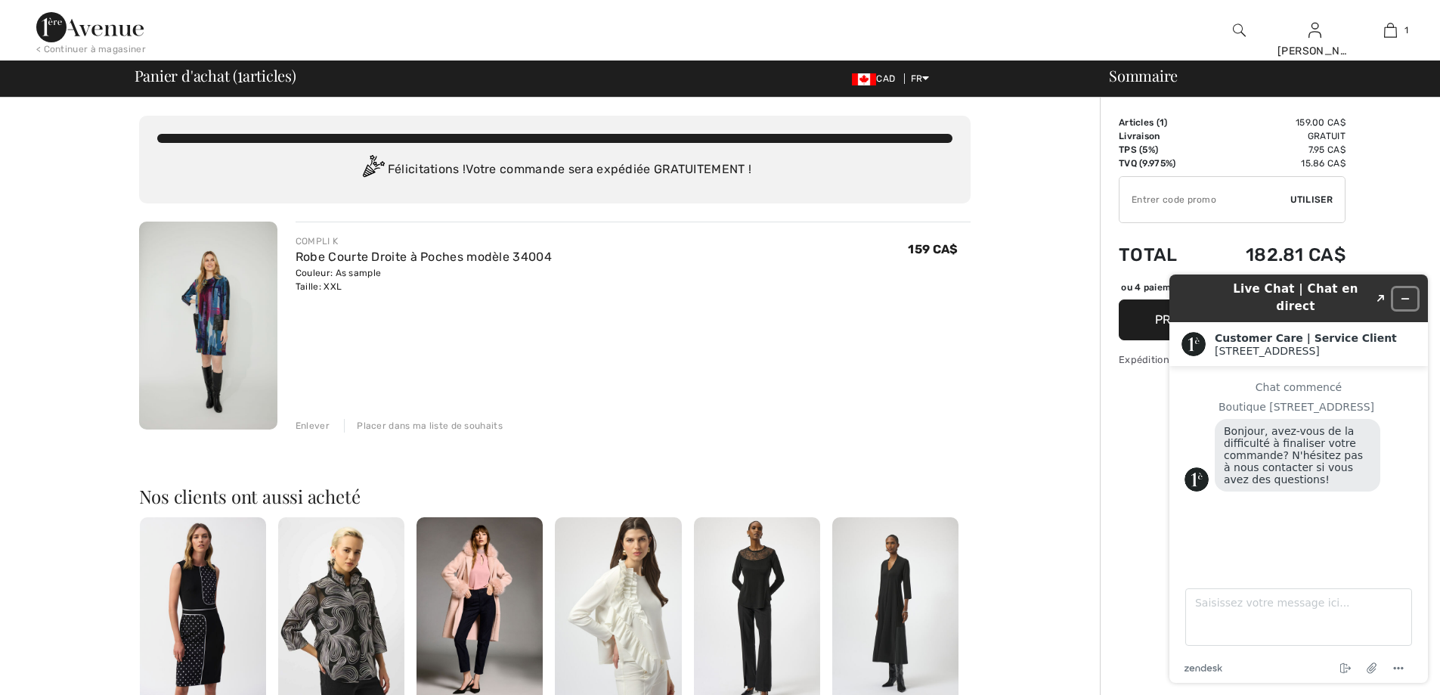
click at [1413, 295] on button "Réduire le widget" at bounding box center [1405, 298] width 24 height 21
